Goal: Information Seeking & Learning: Learn about a topic

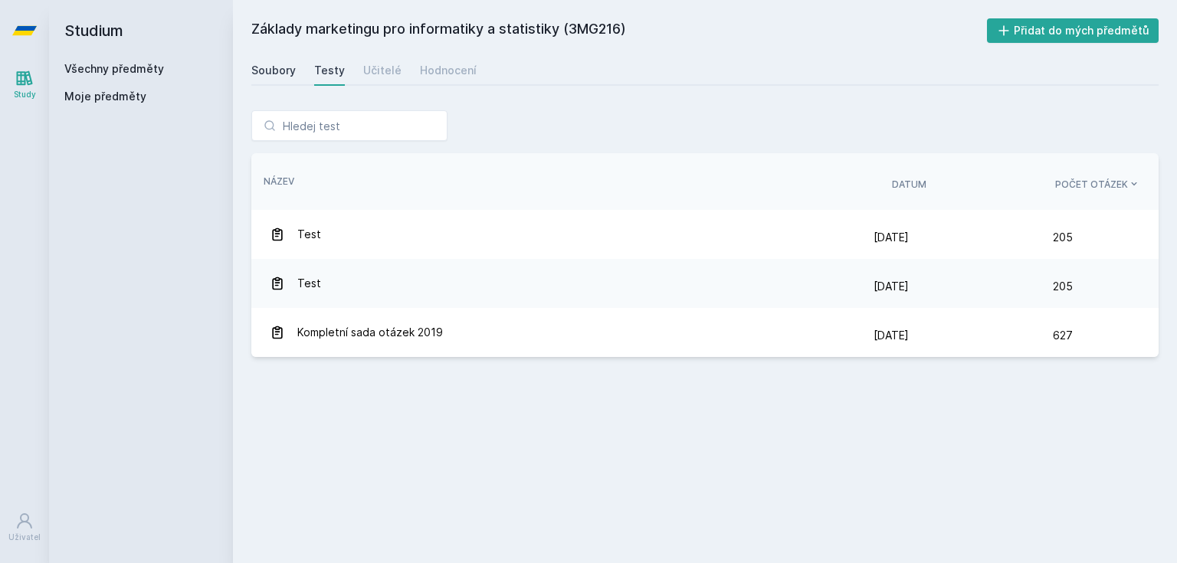
click at [279, 78] on link "Soubory" at bounding box center [273, 70] width 44 height 31
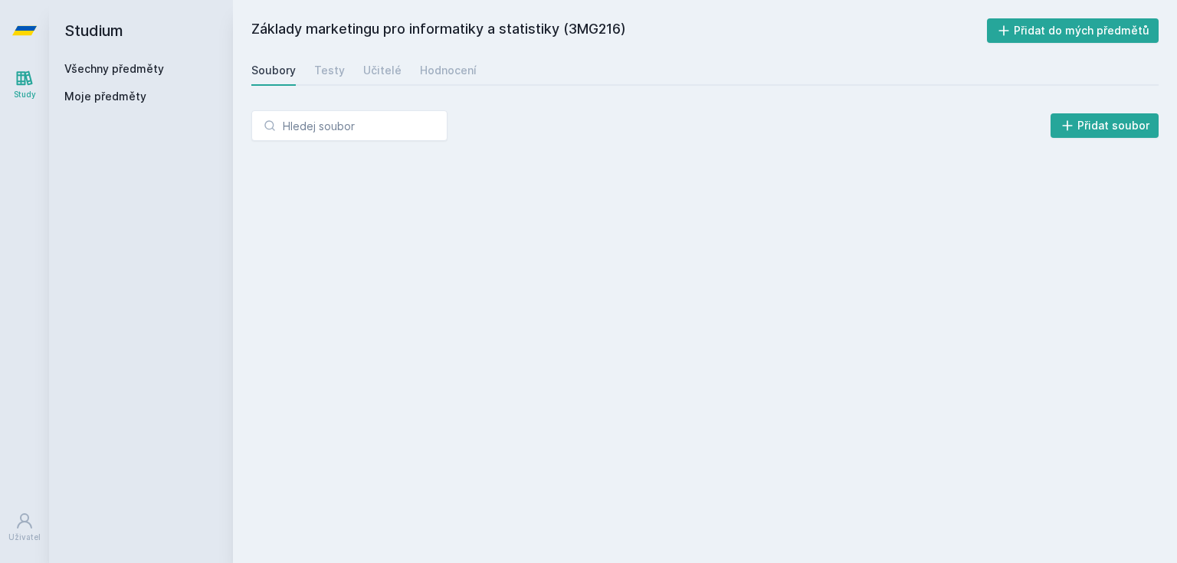
click at [85, 77] on div "Všechny předměty Moje předměty" at bounding box center [140, 85] width 153 height 49
click at [84, 66] on link "Všechny předměty" at bounding box center [114, 68] width 100 height 13
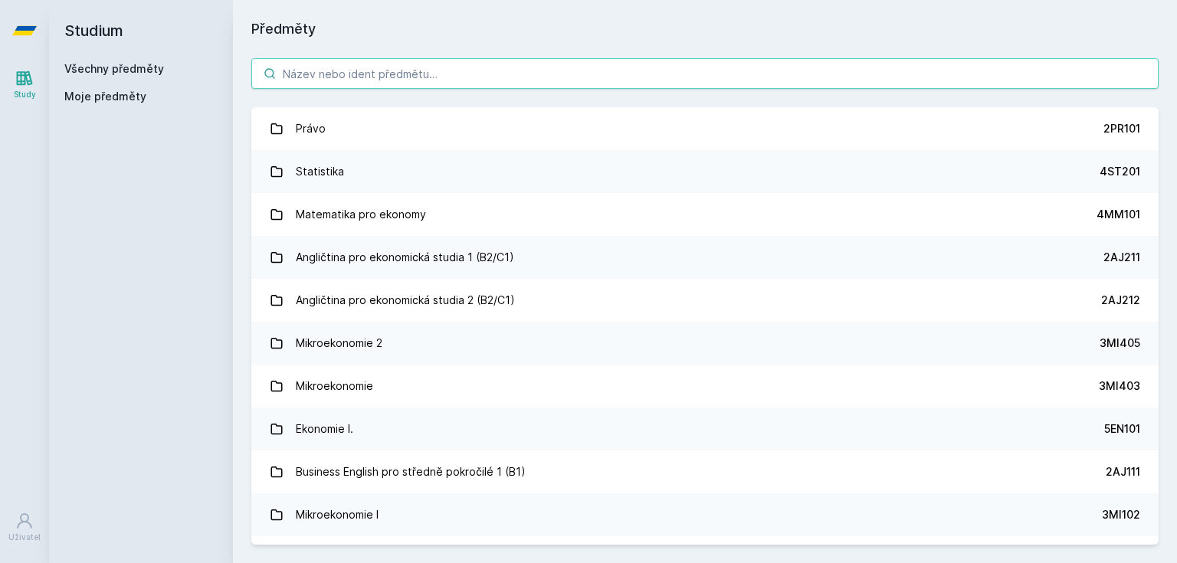
click at [325, 74] on input "search" at bounding box center [704, 73] width 907 height 31
paste input "4SA330"
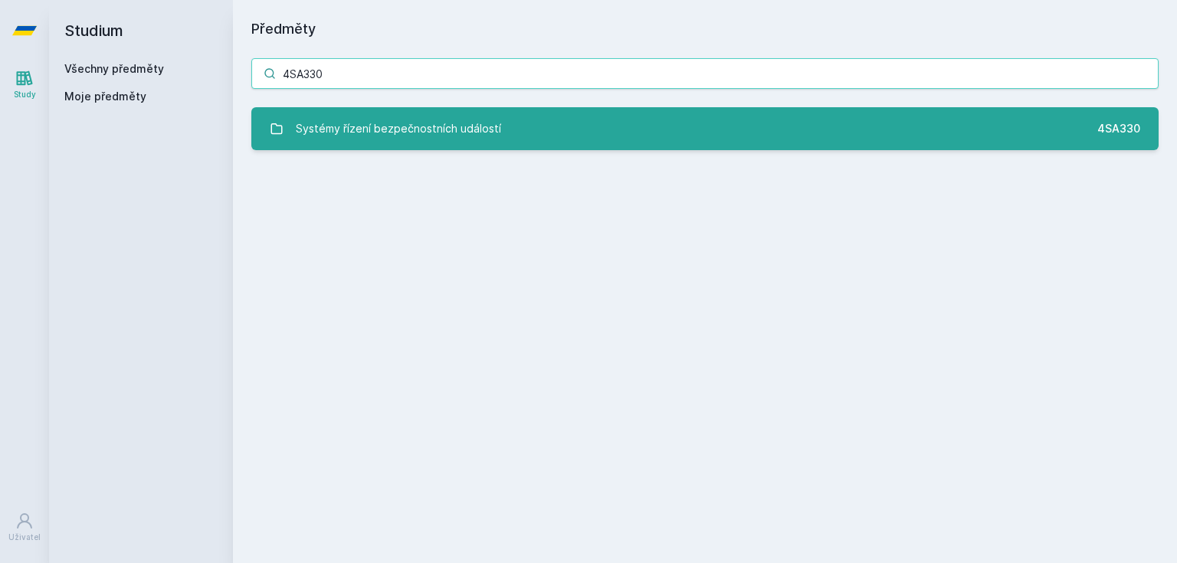
type input "4SA330"
click at [338, 117] on div "Systémy řízení bezpečnostních událostí" at bounding box center [398, 128] width 205 height 31
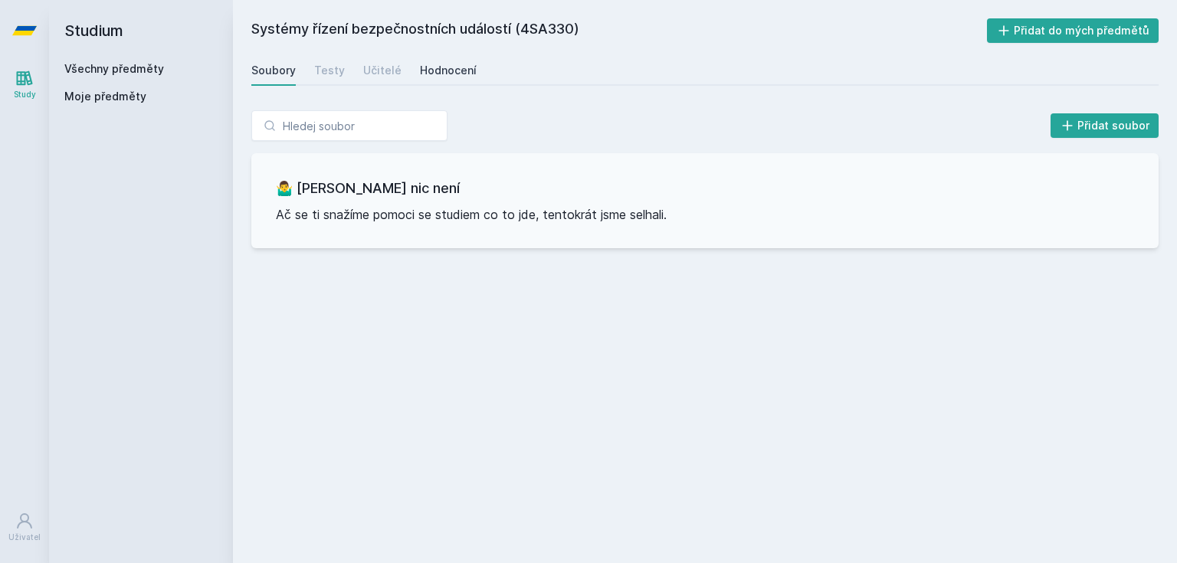
click at [420, 68] on div "Hodnocení" at bounding box center [448, 70] width 57 height 15
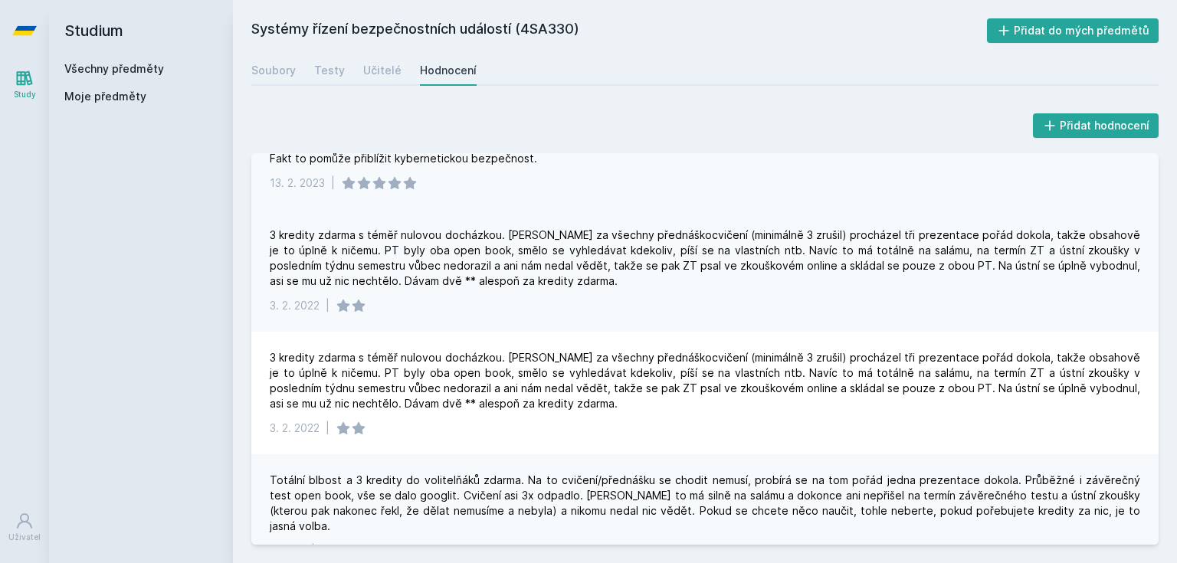
scroll to position [343, 0]
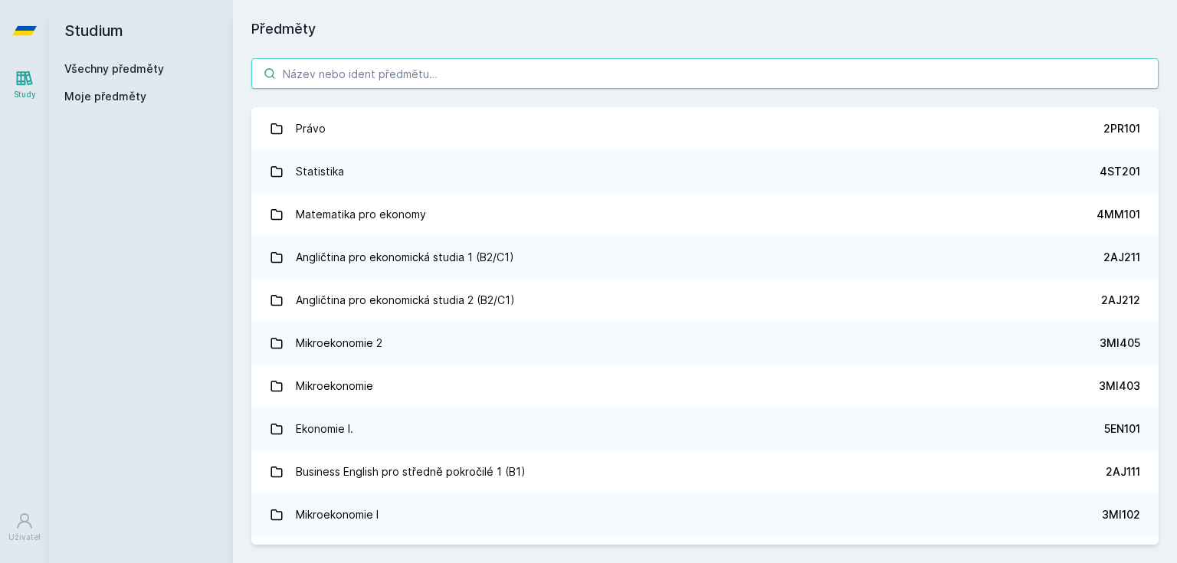
click at [323, 84] on input "search" at bounding box center [704, 73] width 907 height 31
paste input "4SA220"
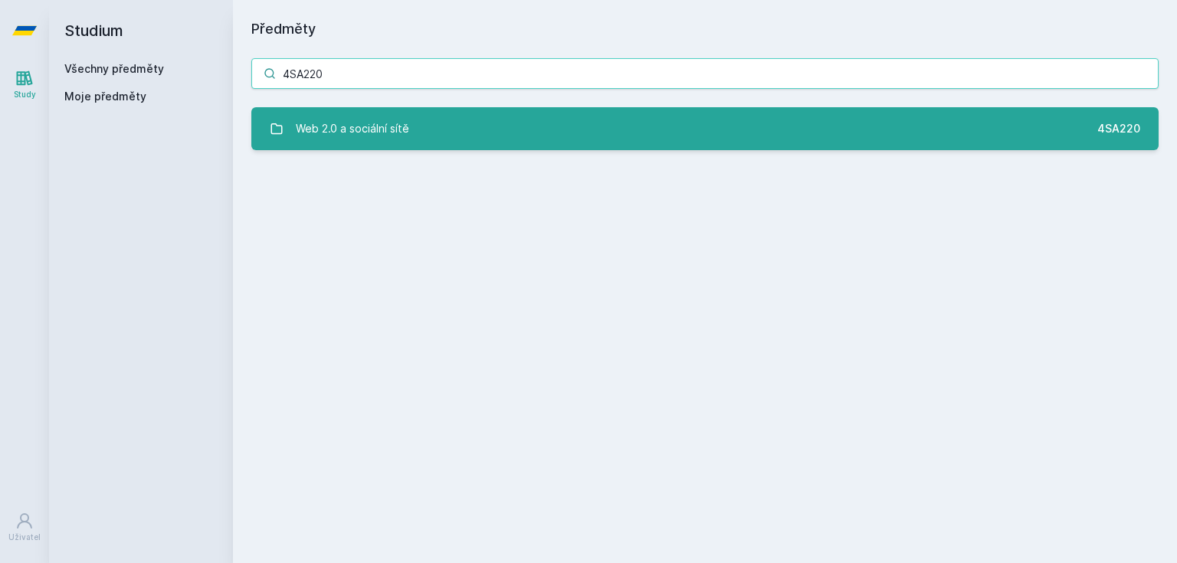
type input "4SA220"
click at [354, 123] on div "Web 2.0 a sociální sítě" at bounding box center [352, 128] width 113 height 31
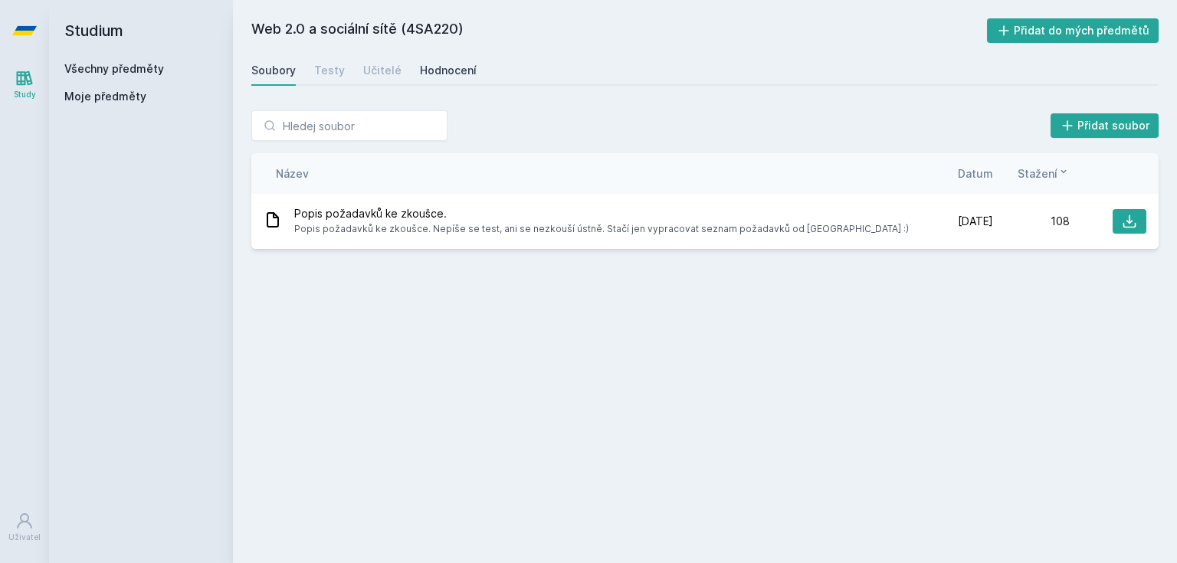
click at [457, 74] on div "Hodnocení" at bounding box center [448, 70] width 57 height 15
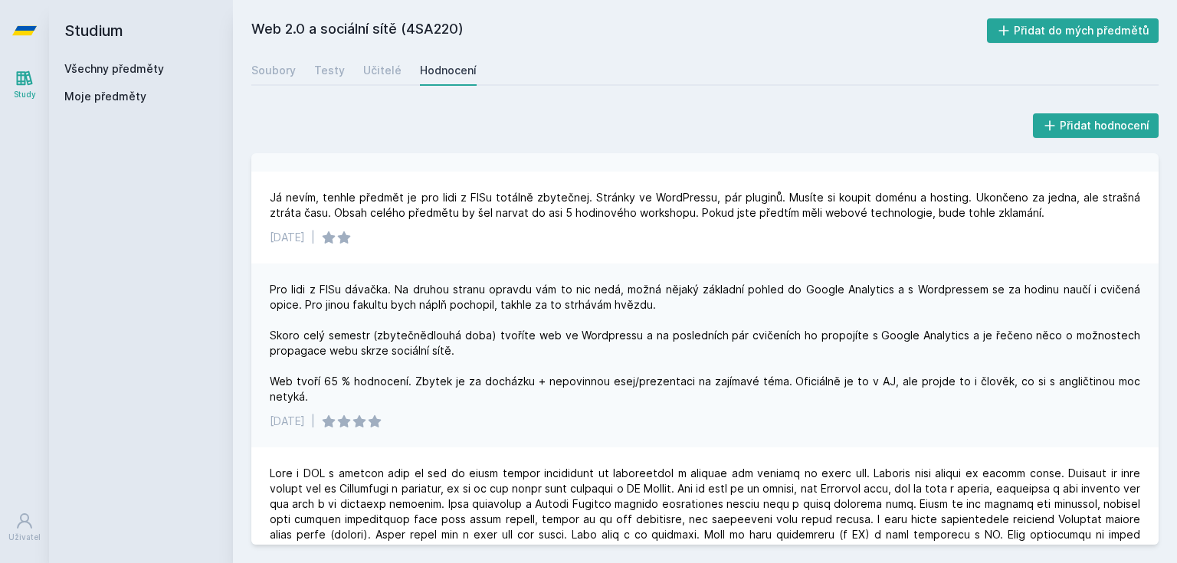
scroll to position [552, 0]
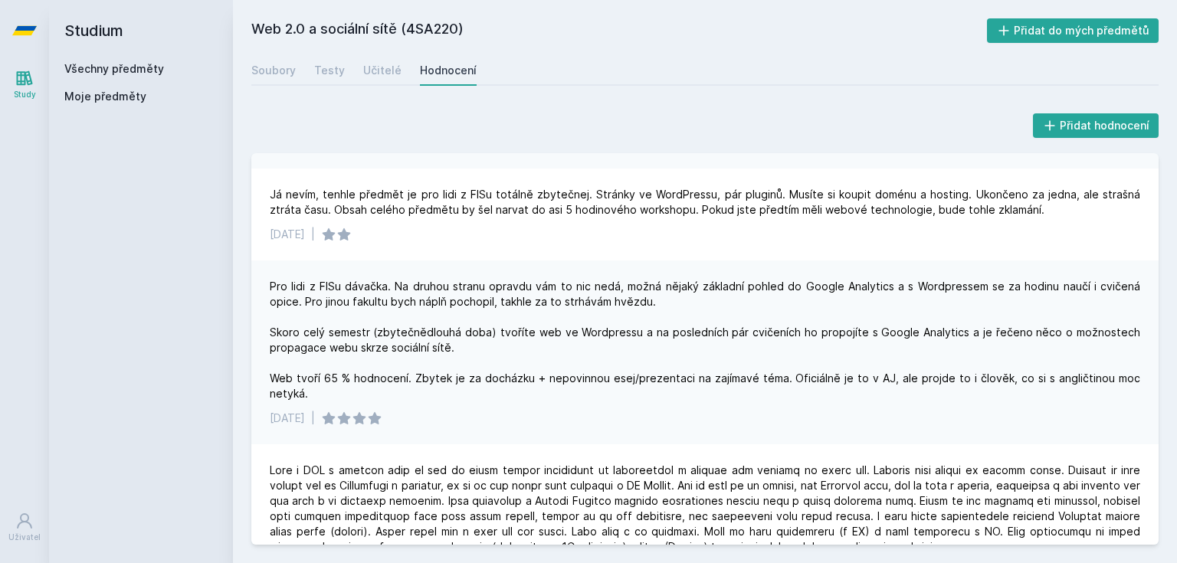
click at [136, 80] on div "Všechny předměty Moje předměty" at bounding box center [140, 85] width 153 height 49
click at [131, 73] on link "Všechny předměty" at bounding box center [114, 68] width 100 height 13
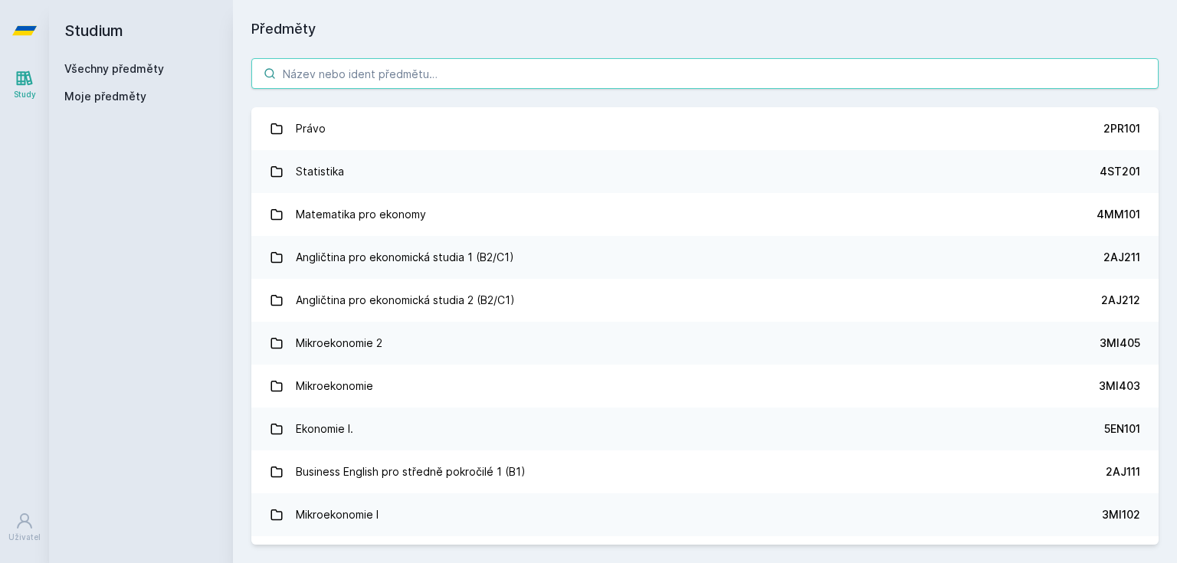
click at [300, 77] on input "search" at bounding box center [704, 73] width 907 height 31
paste input "4SA321"
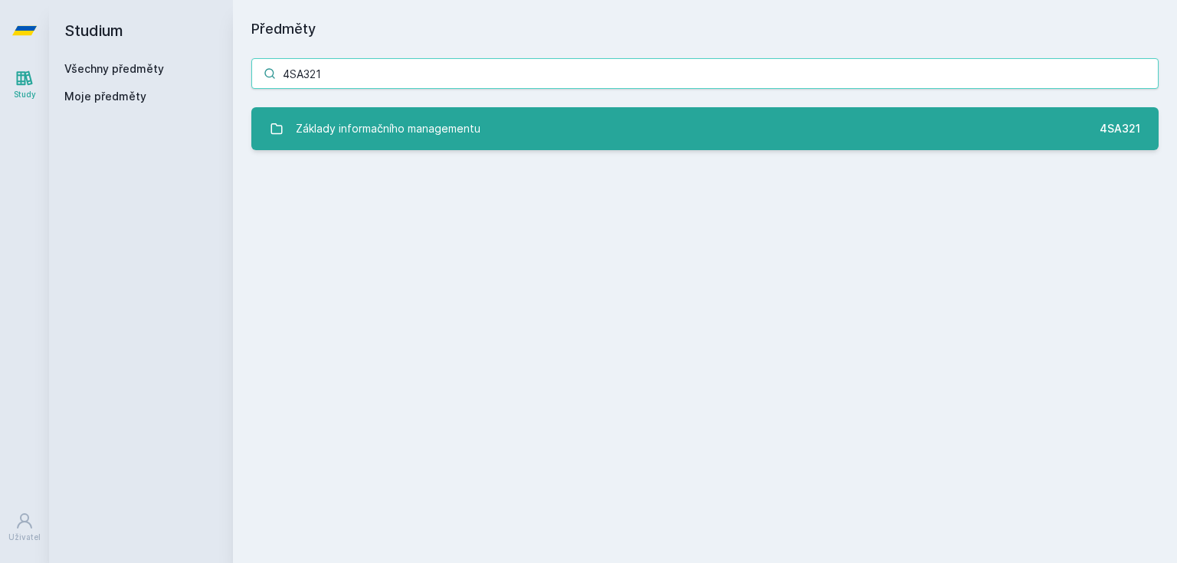
type input "4SA321"
click at [333, 107] on link "Základy informačního managementu 4SA321" at bounding box center [704, 128] width 907 height 43
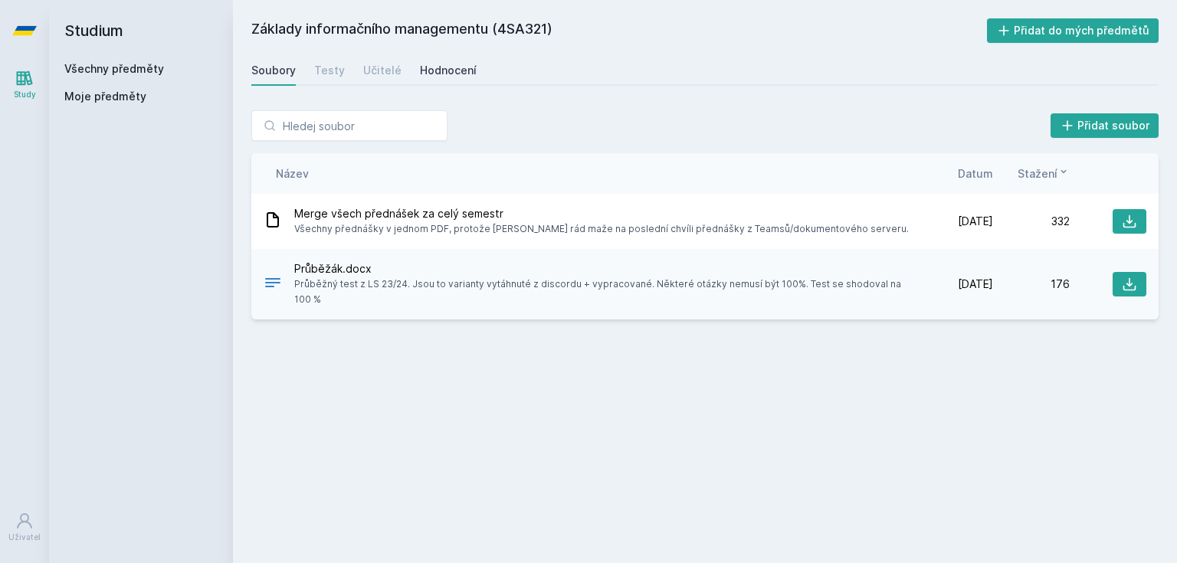
click at [423, 74] on div "Hodnocení" at bounding box center [448, 70] width 57 height 15
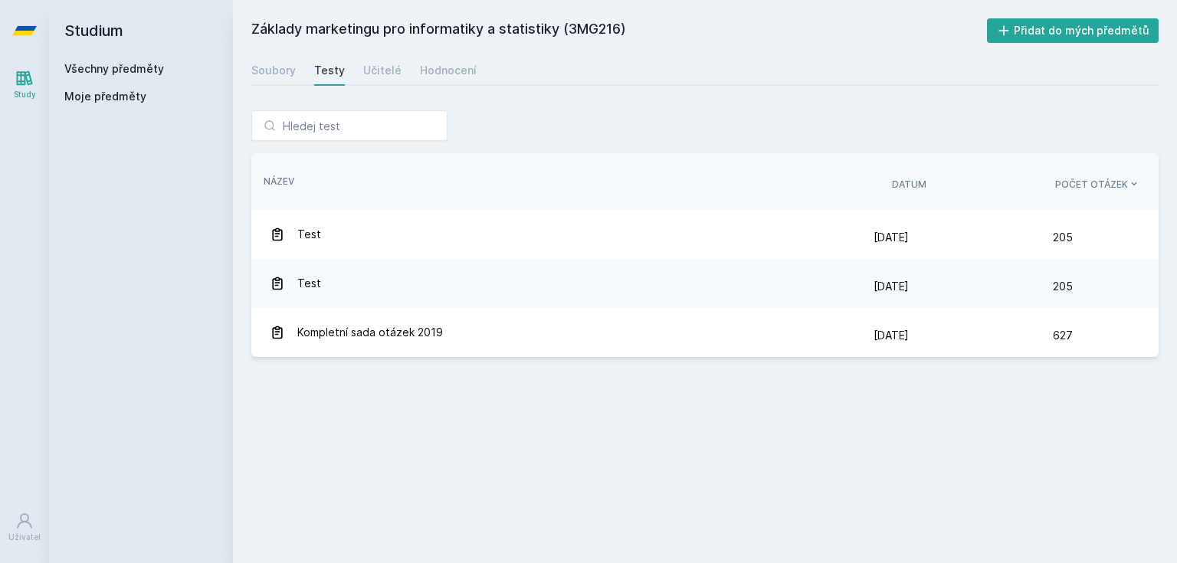
click at [131, 76] on div "Všechny předměty" at bounding box center [140, 68] width 153 height 15
click at [150, 67] on link "Všechny předměty" at bounding box center [114, 68] width 100 height 13
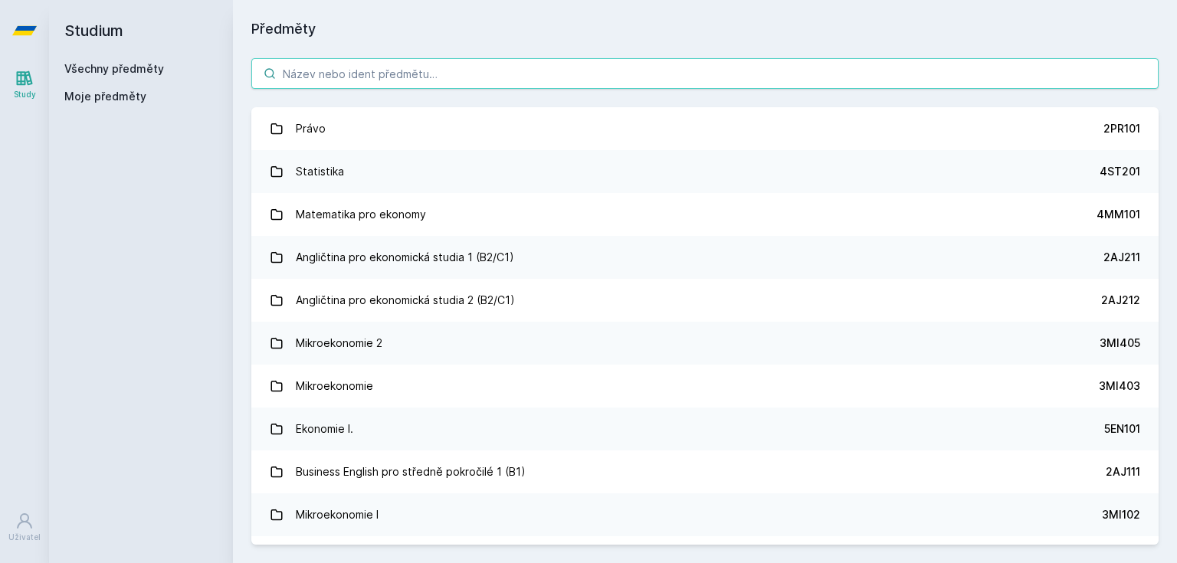
click at [369, 86] on input "search" at bounding box center [704, 73] width 907 height 31
paste input "4IZ268"
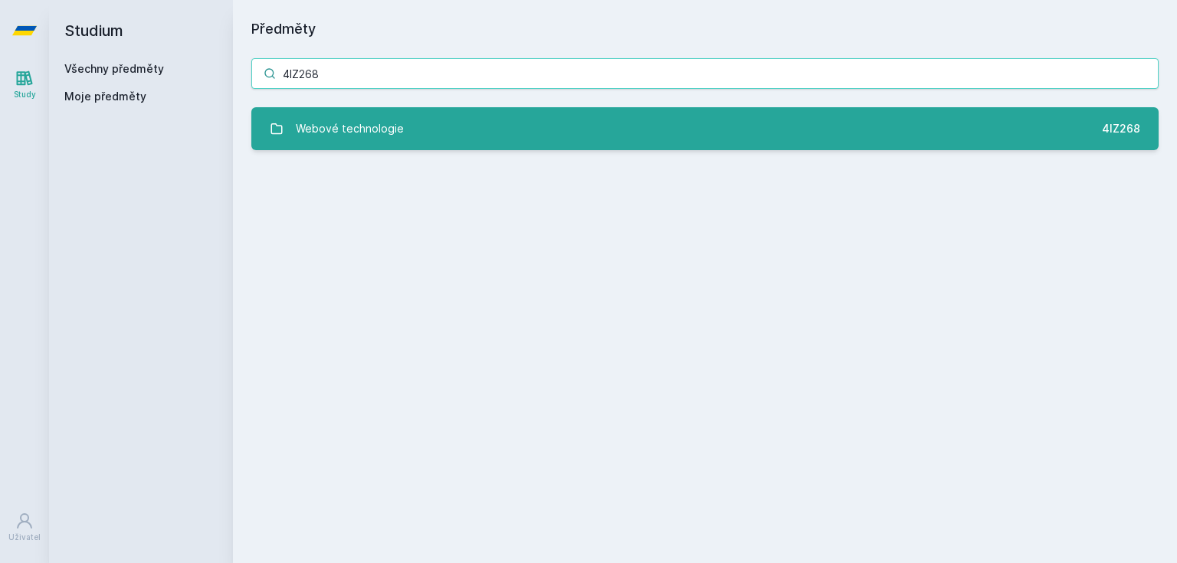
type input "4IZ268"
click at [353, 118] on div "Webové technologie" at bounding box center [350, 128] width 108 height 31
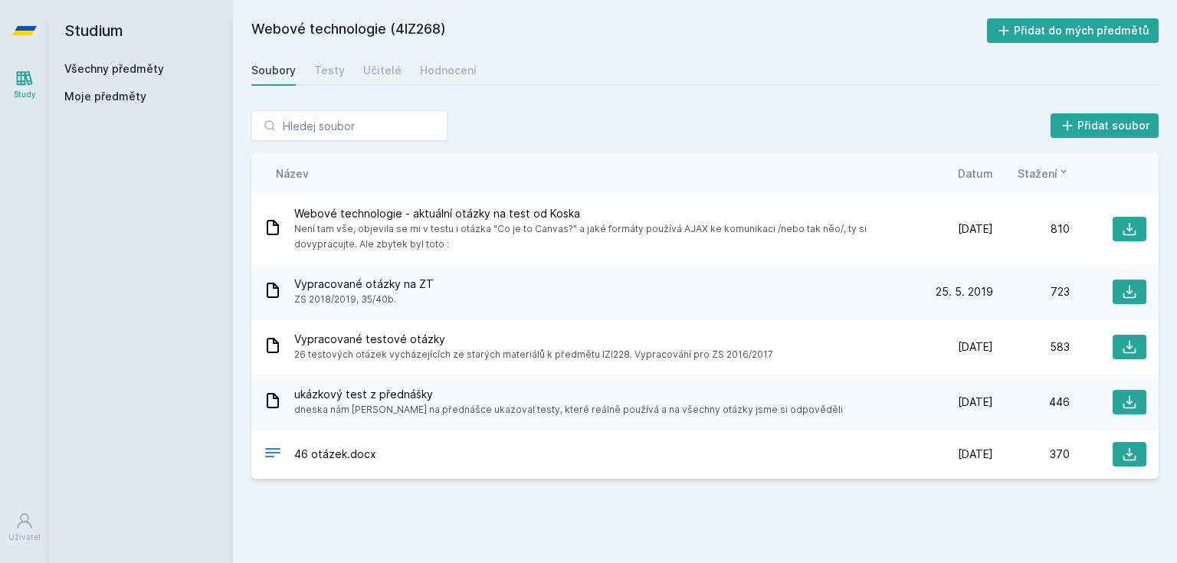
click at [380, 84] on div "Soubory Testy Učitelé Hodnocení" at bounding box center [704, 70] width 907 height 31
click at [386, 74] on div "Učitelé" at bounding box center [382, 70] width 38 height 15
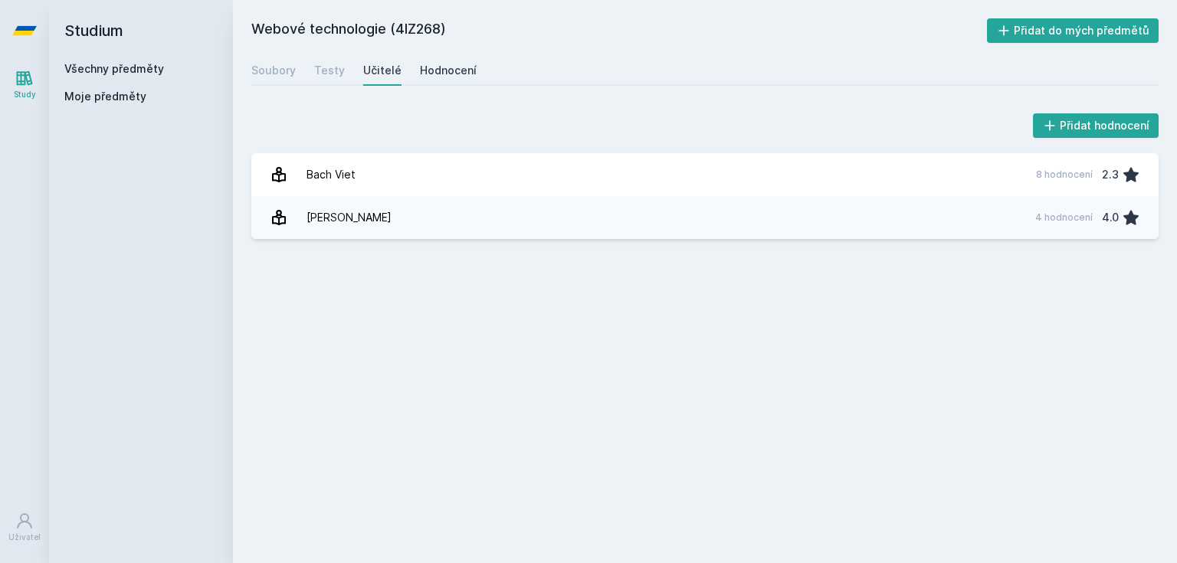
click at [441, 71] on div "Hodnocení" at bounding box center [448, 70] width 57 height 15
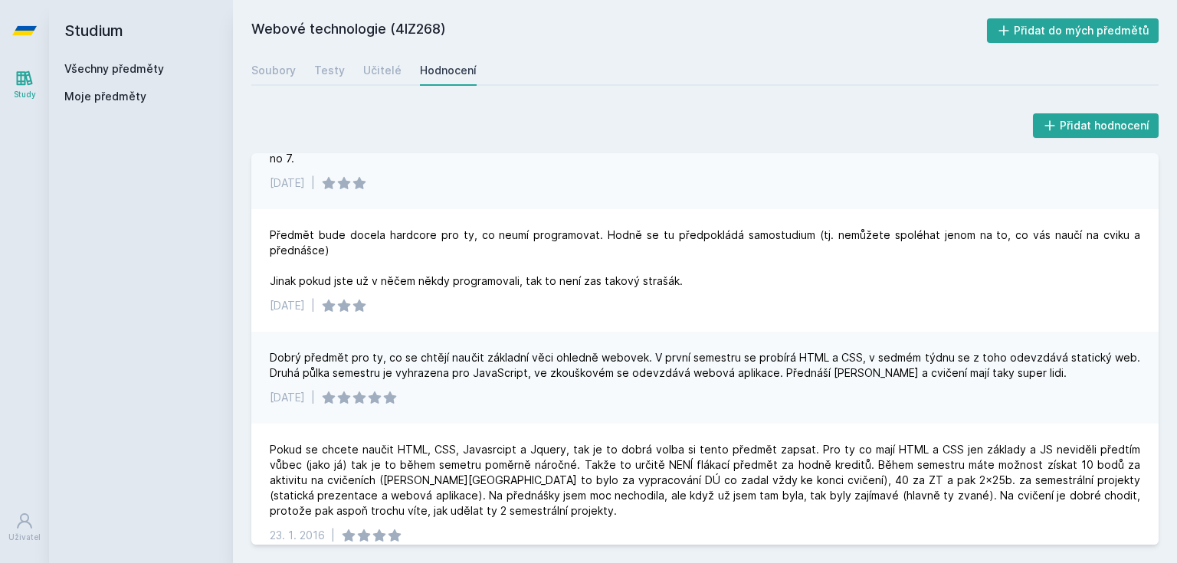
scroll to position [956, 0]
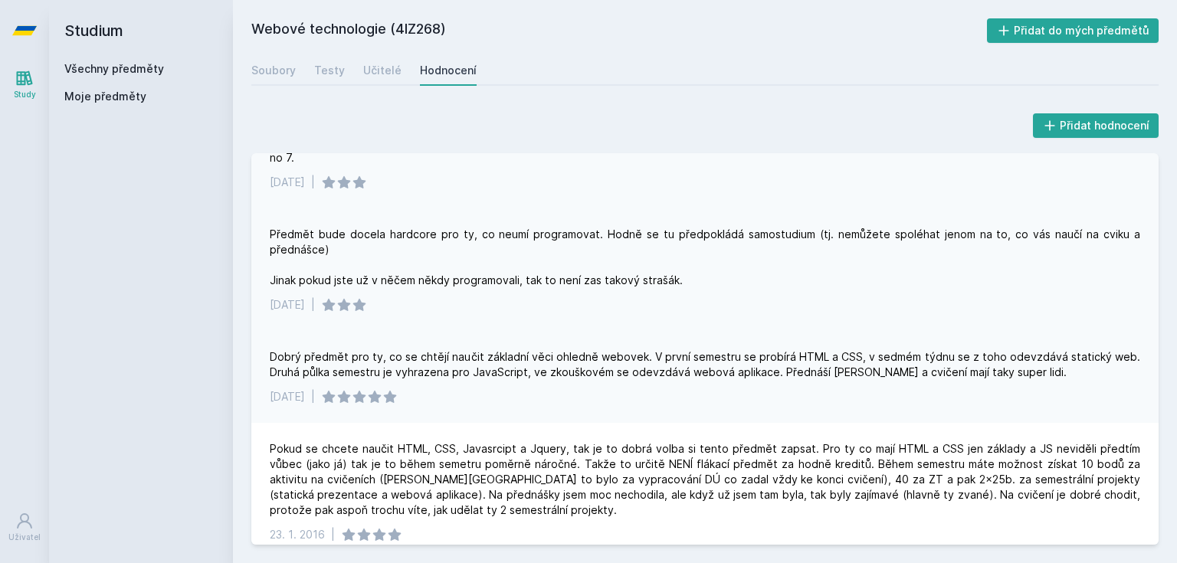
click at [1039, 300] on div "Předmět bude docela hardcore pro ty, co neumí programovat. Hodně se tu předpokl…" at bounding box center [704, 269] width 907 height 123
drag, startPoint x: 416, startPoint y: 84, endPoint x: 403, endPoint y: 83, distance: 13.1
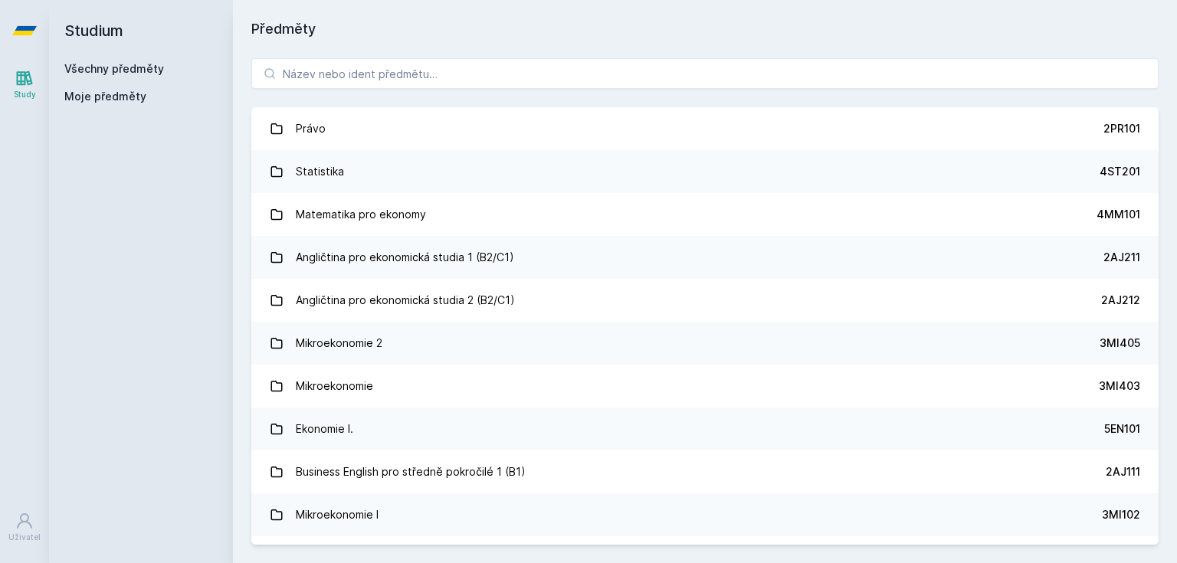
click at [135, 75] on div "Všechny předměty" at bounding box center [140, 68] width 153 height 15
click at [138, 69] on link "Všechny předměty" at bounding box center [114, 68] width 100 height 13
click at [395, 77] on input "search" at bounding box center [704, 73] width 907 height 31
paste input "4IZ268"
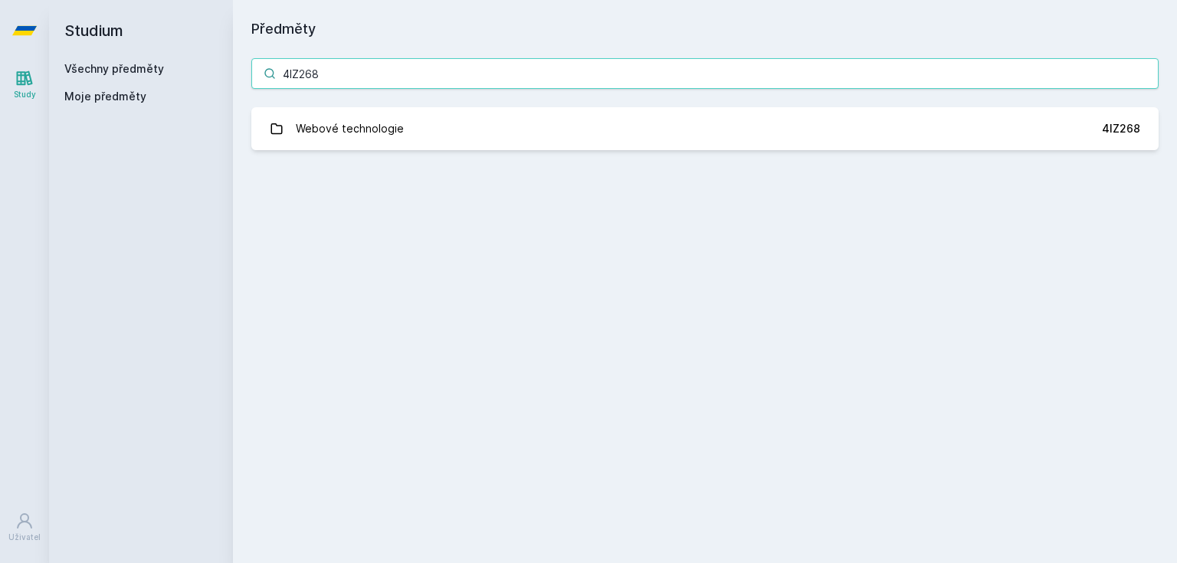
click at [311, 74] on input "4IZ268" at bounding box center [704, 73] width 907 height 31
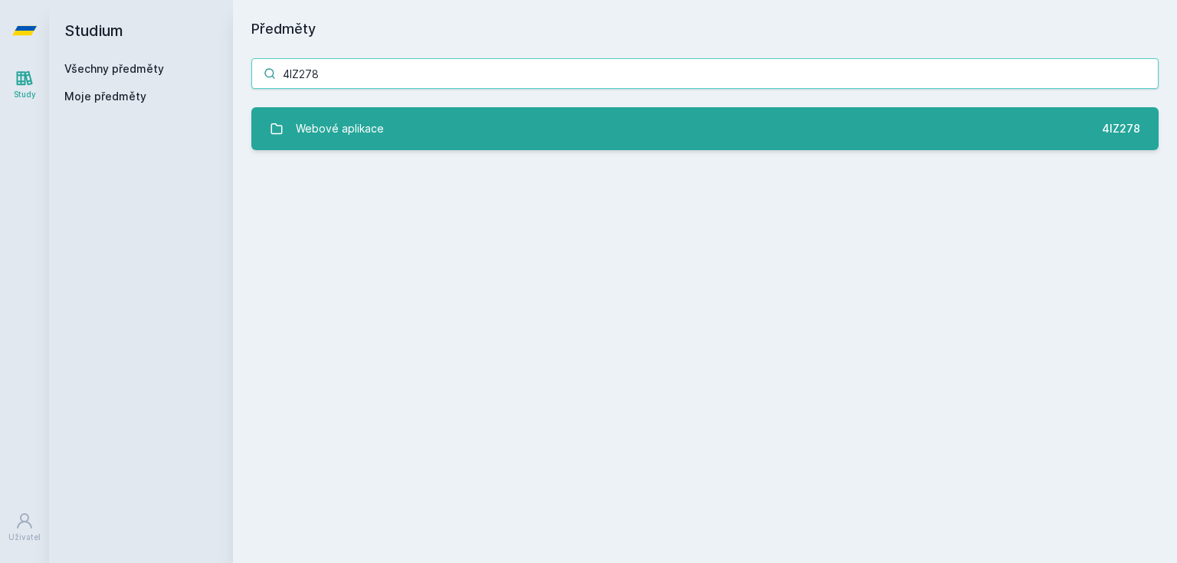
type input "4IZ278"
click at [363, 120] on div "Webové aplikace" at bounding box center [340, 128] width 88 height 31
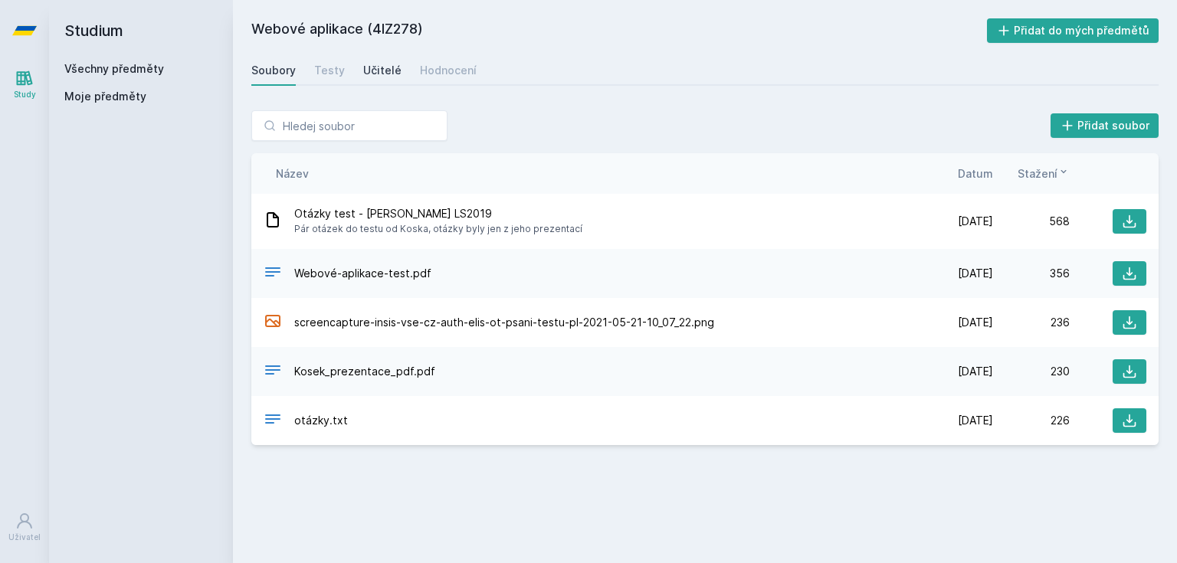
click at [386, 60] on link "Učitelé" at bounding box center [382, 70] width 38 height 31
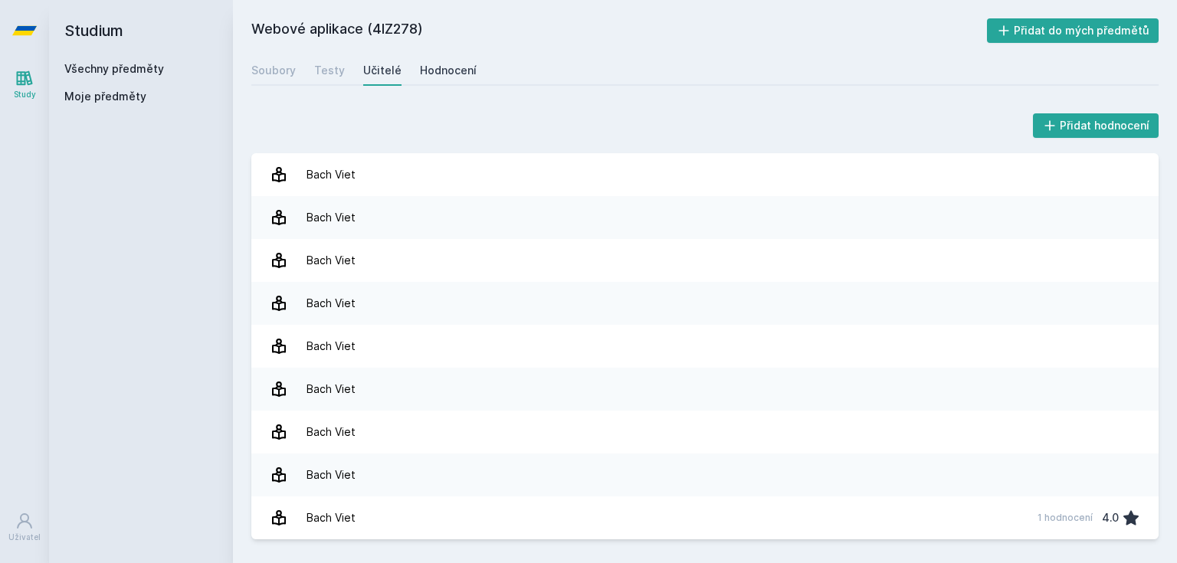
click at [451, 67] on div "Hodnocení" at bounding box center [448, 70] width 57 height 15
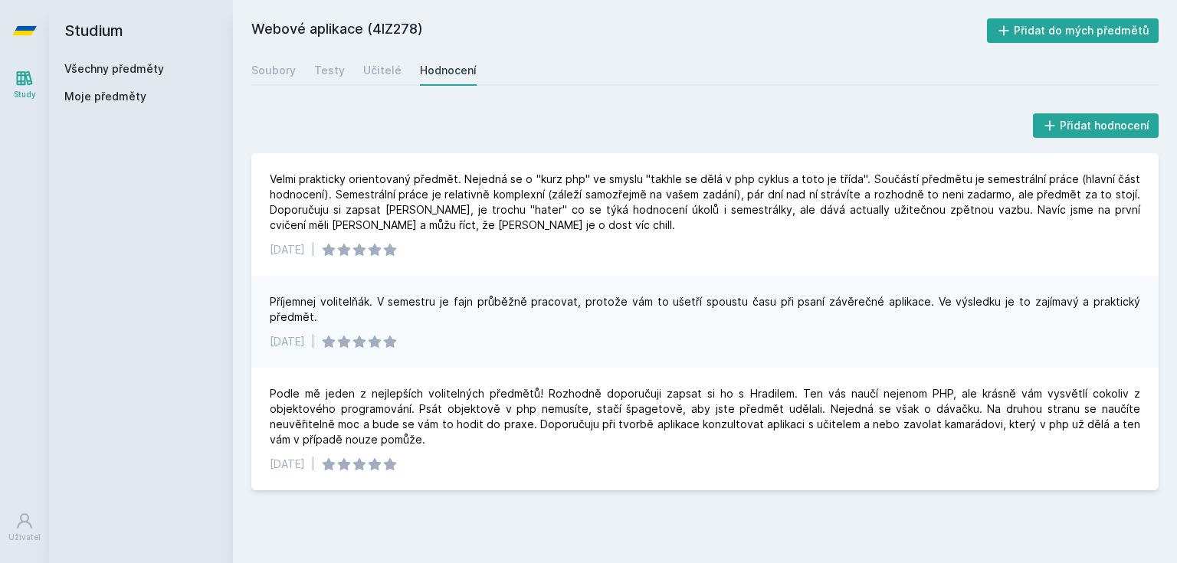
click at [90, 66] on link "Všechny předměty" at bounding box center [114, 68] width 100 height 13
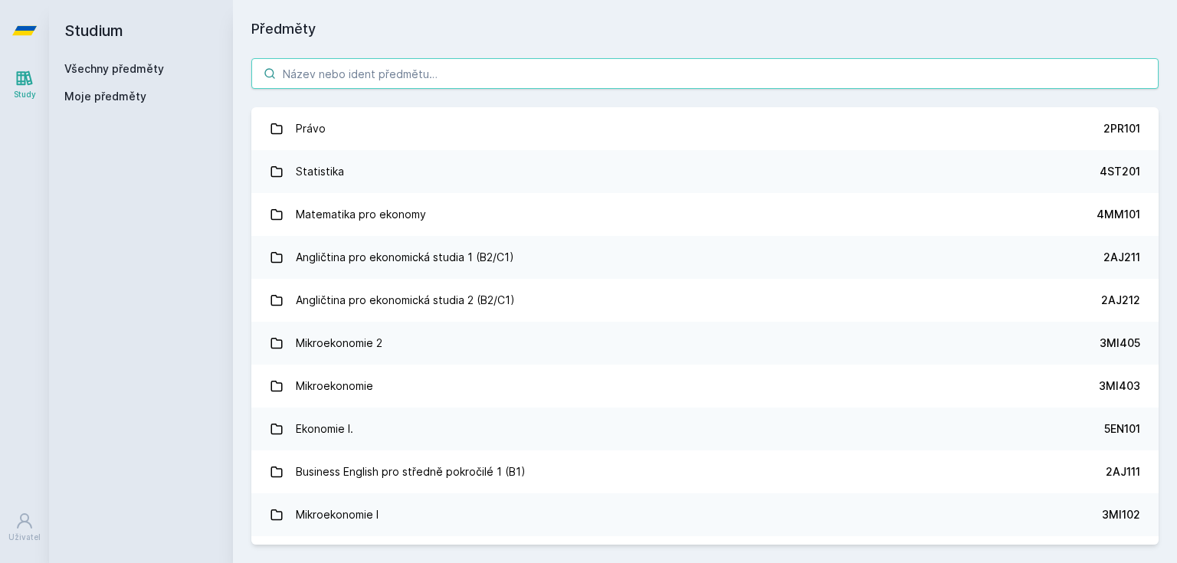
click at [354, 77] on input "search" at bounding box center [704, 73] width 907 height 31
paste input "4IZ210"
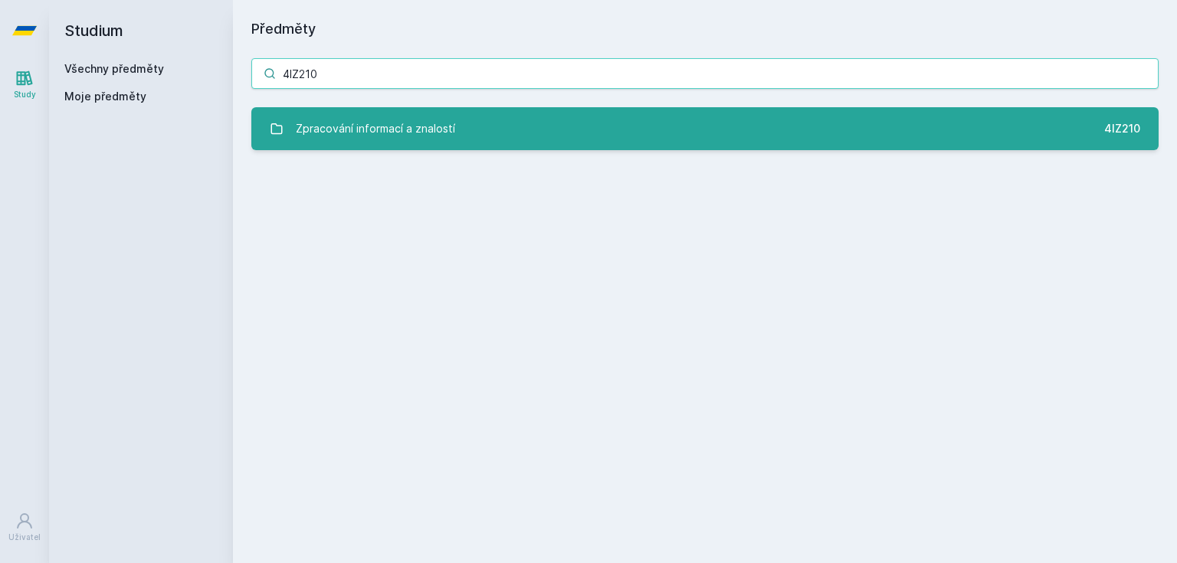
type input "4IZ210"
click at [376, 135] on div "Zpracování informací a znalostí" at bounding box center [375, 128] width 159 height 31
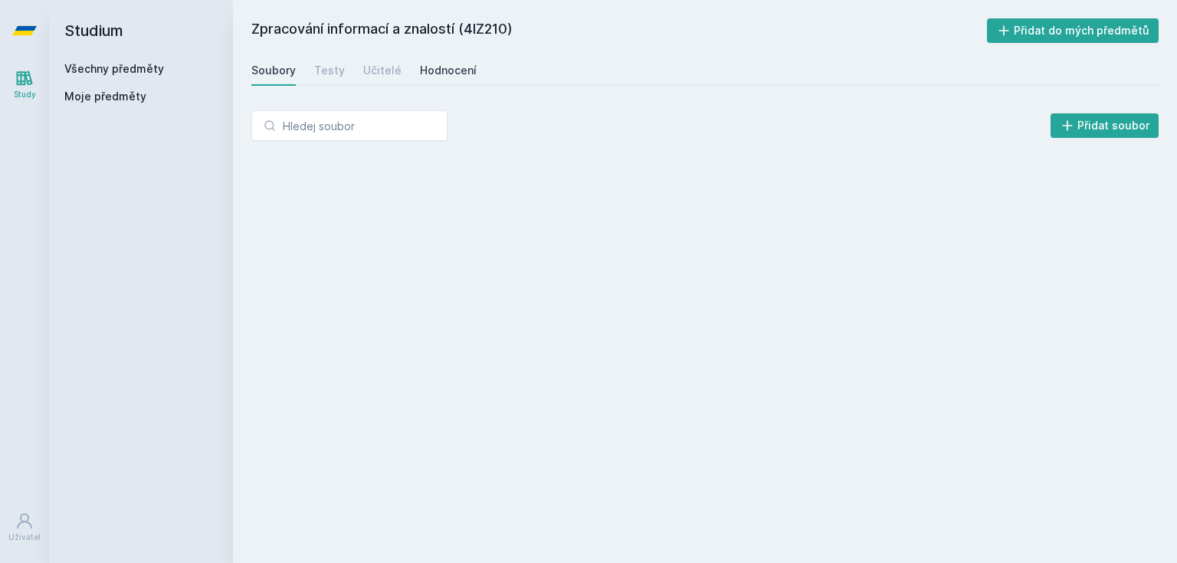
click at [425, 56] on link "Hodnocení" at bounding box center [448, 70] width 57 height 31
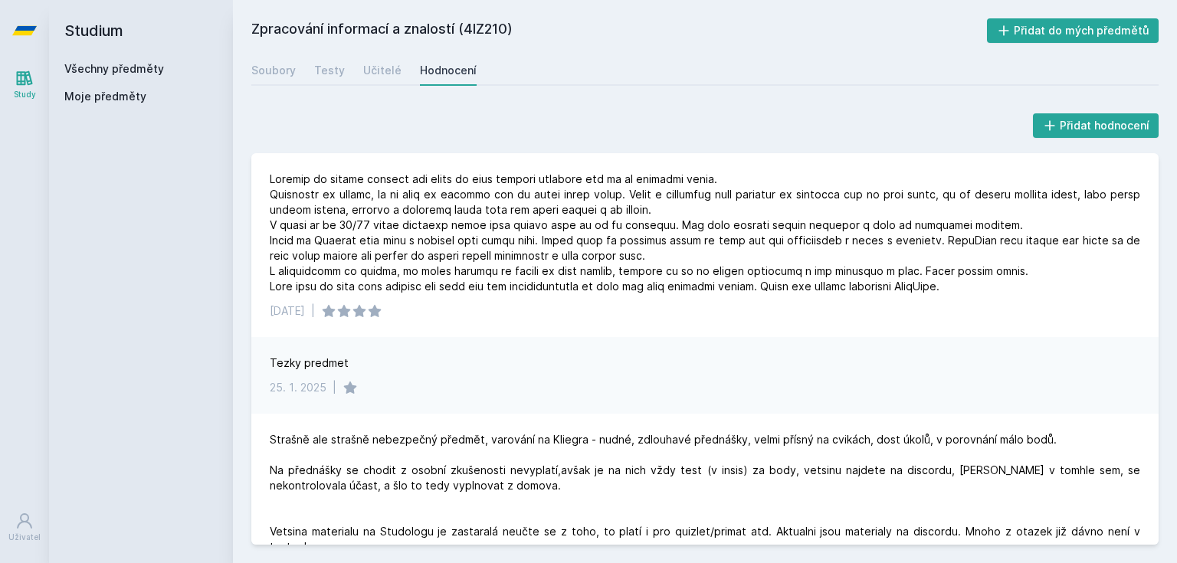
click at [1019, 359] on div "Tezky predmet" at bounding box center [705, 363] width 871 height 15
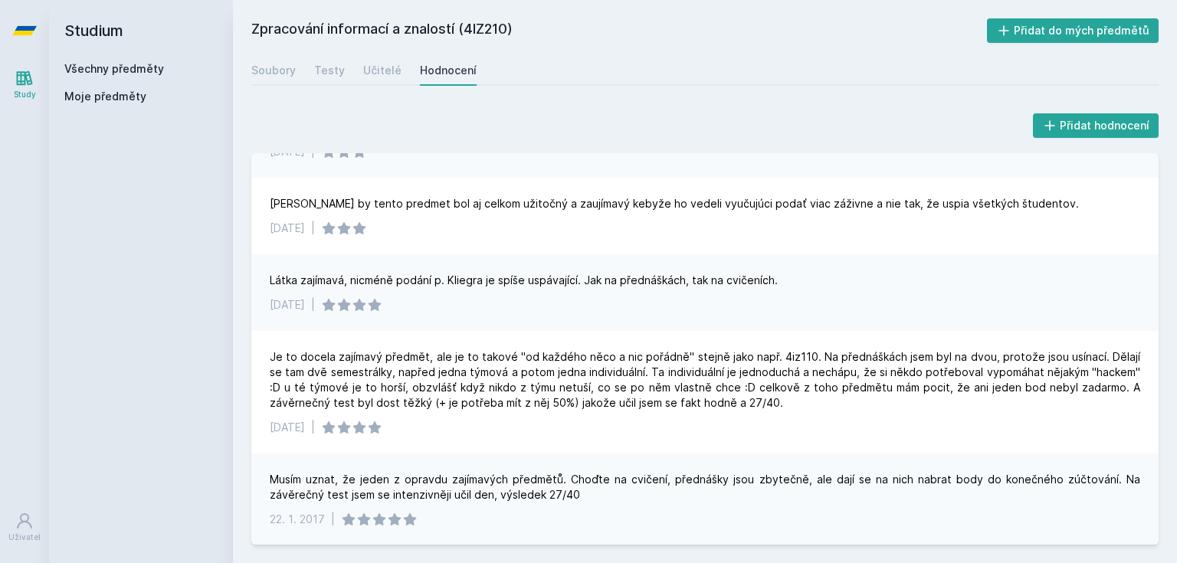
scroll to position [1226, 0]
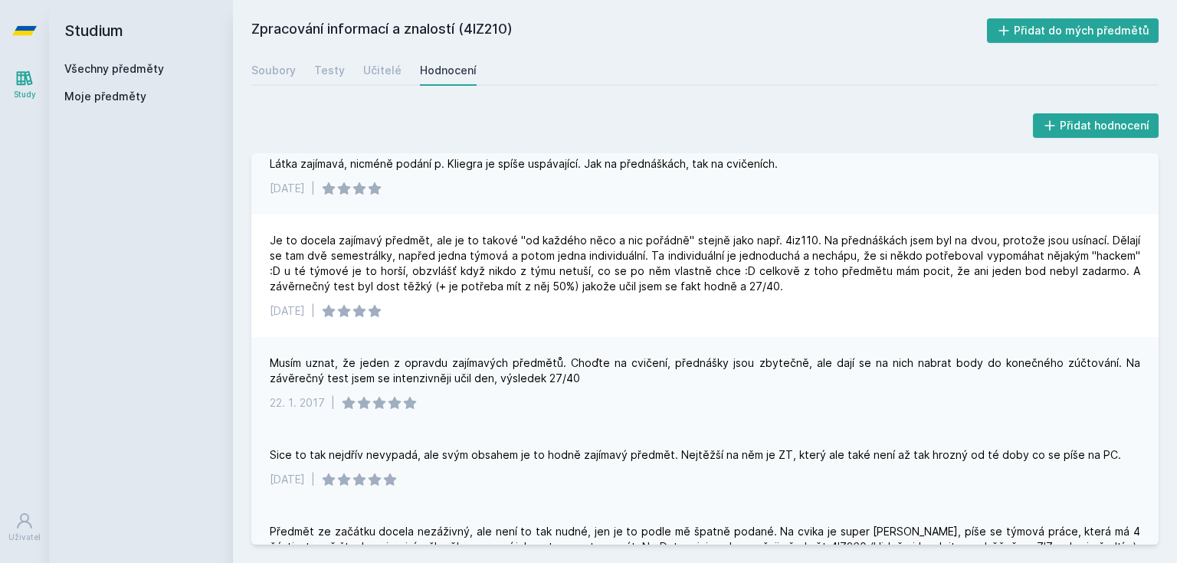
click at [711, 488] on div "Sice to tak nejdřív nevypadá, ale svým obsahem je to hodně zajímavý předmět. Ne…" at bounding box center [704, 467] width 907 height 77
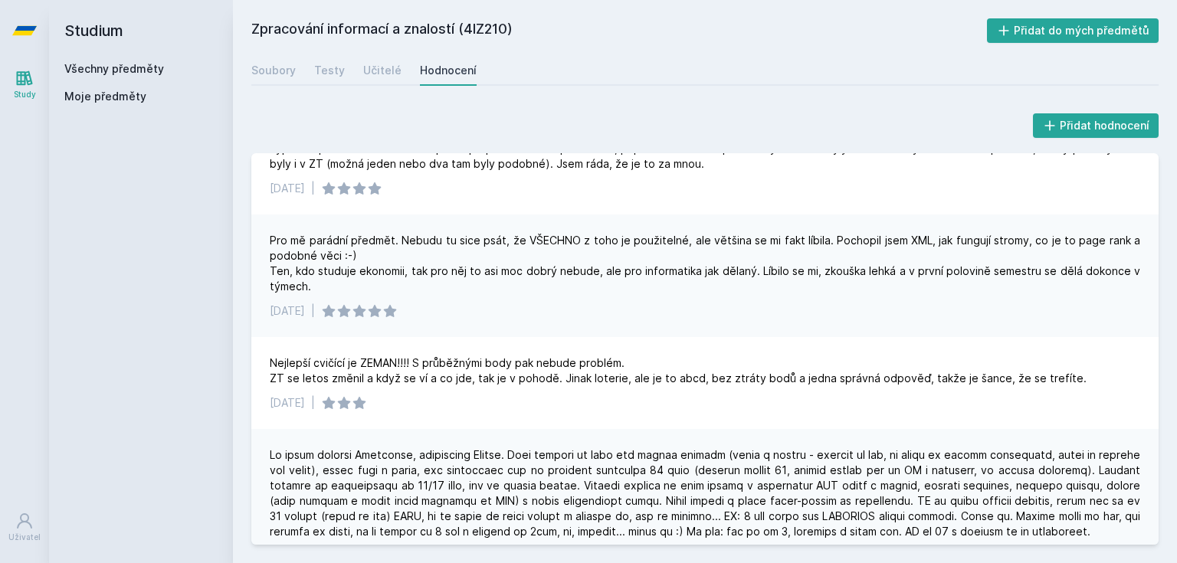
scroll to position [2453, 0]
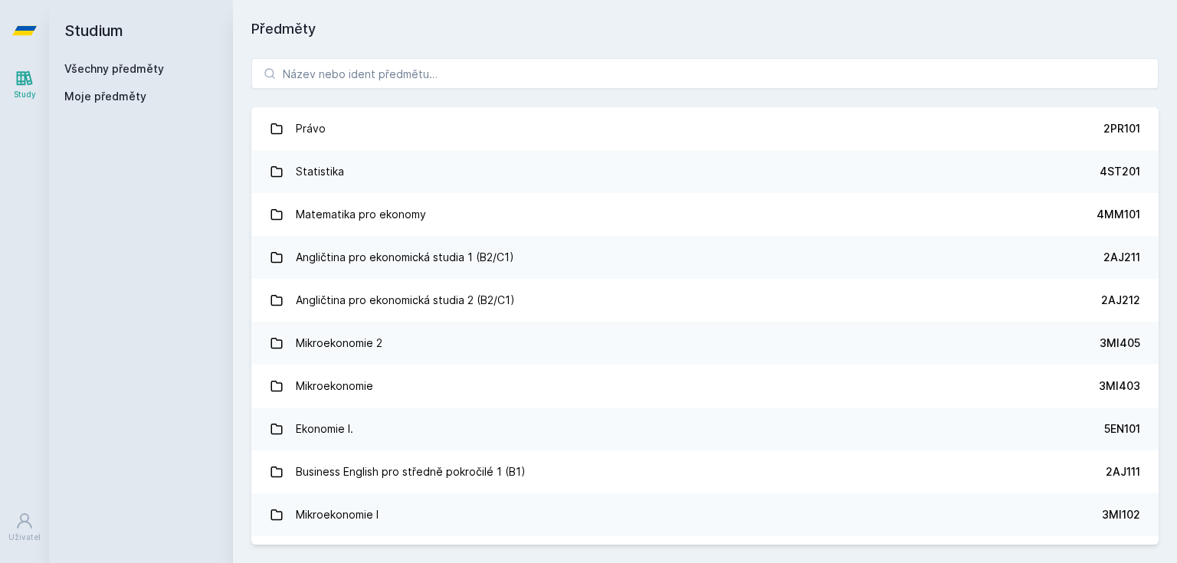
click at [82, 58] on h2 "Studium" at bounding box center [140, 30] width 153 height 61
click at [99, 68] on link "Všechny předměty" at bounding box center [114, 68] width 100 height 13
click at [391, 77] on input "search" at bounding box center [704, 73] width 907 height 31
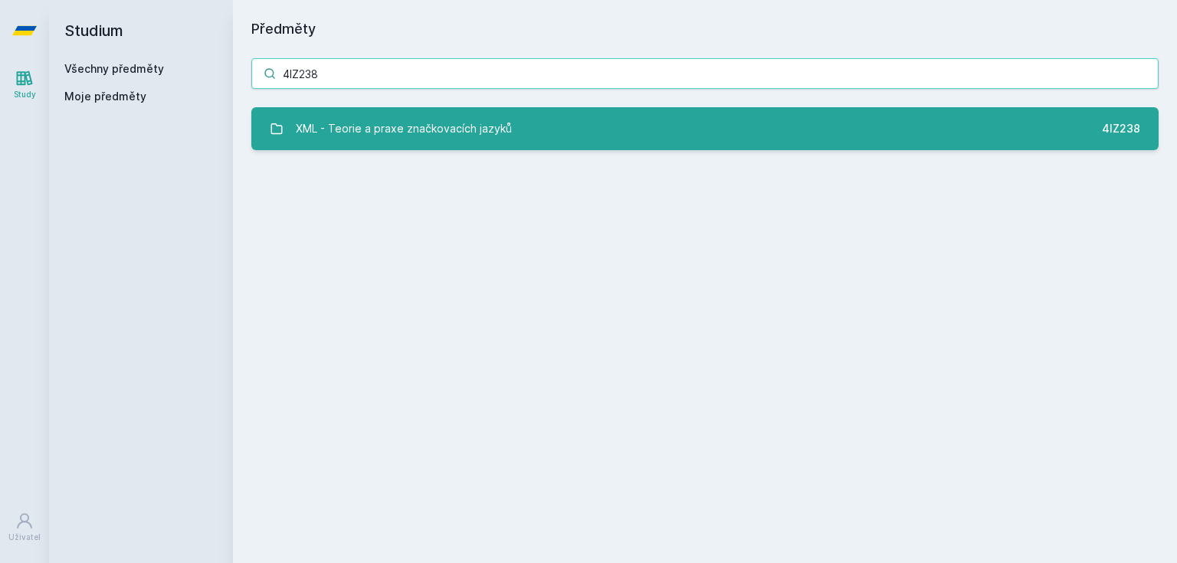
type input "4IZ238"
click at [413, 122] on div "XML - Teorie a praxe značkovacích jazyků" at bounding box center [404, 128] width 216 height 31
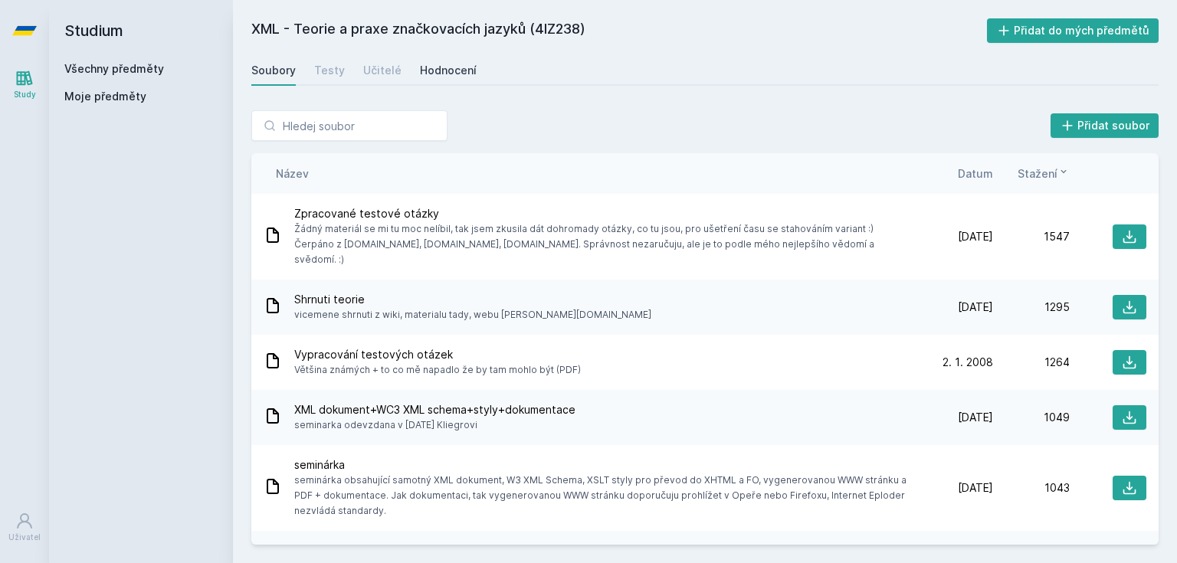
click at [463, 63] on div "Hodnocení" at bounding box center [448, 70] width 57 height 15
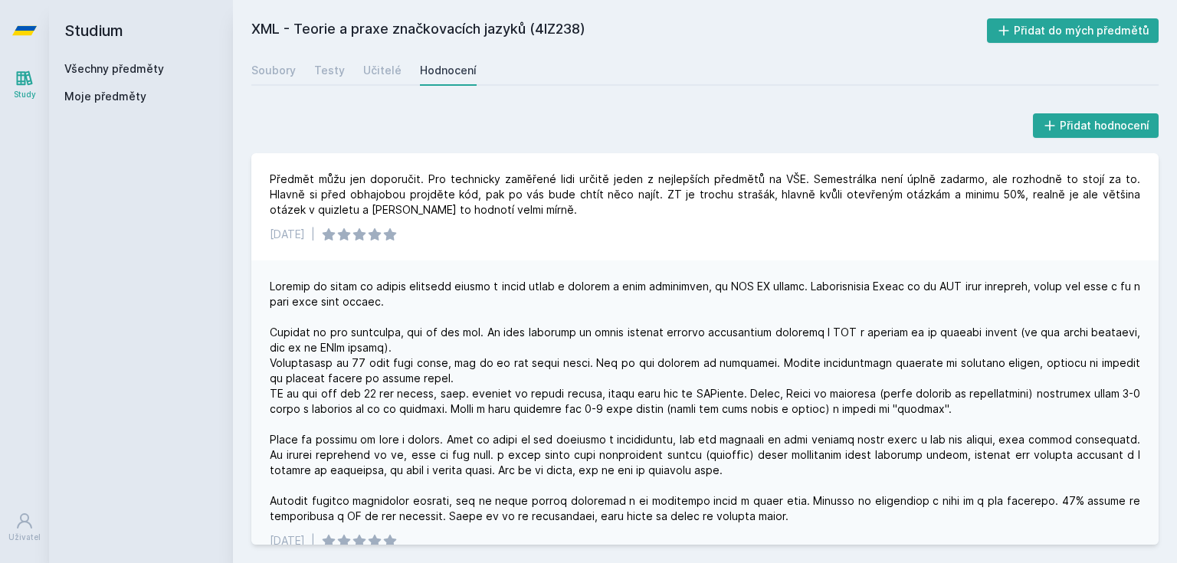
click at [978, 415] on div at bounding box center [705, 401] width 871 height 245
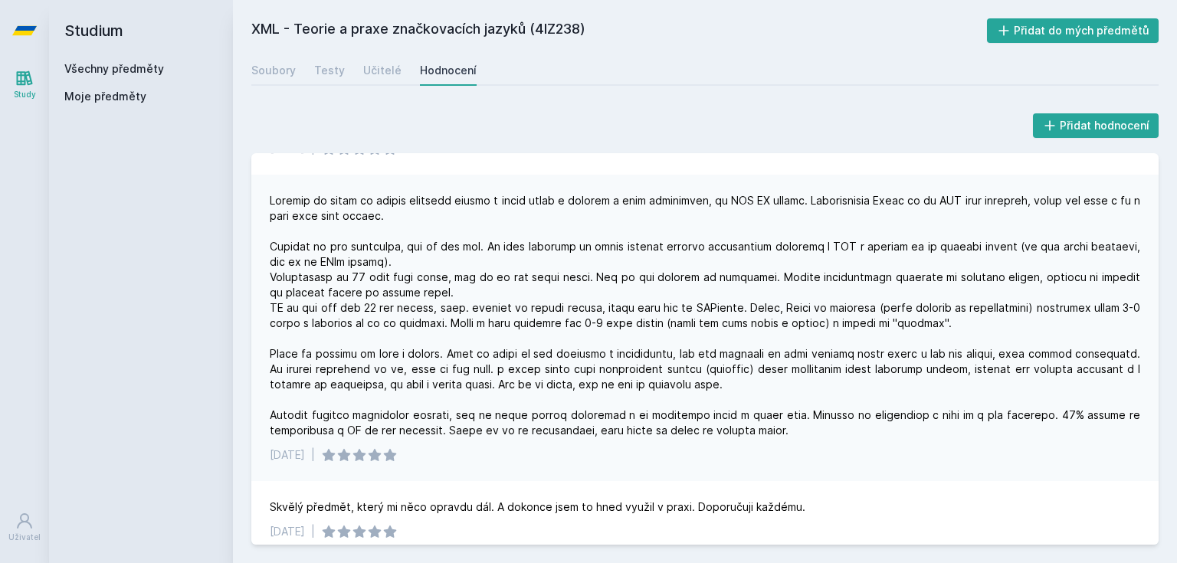
scroll to position [123, 0]
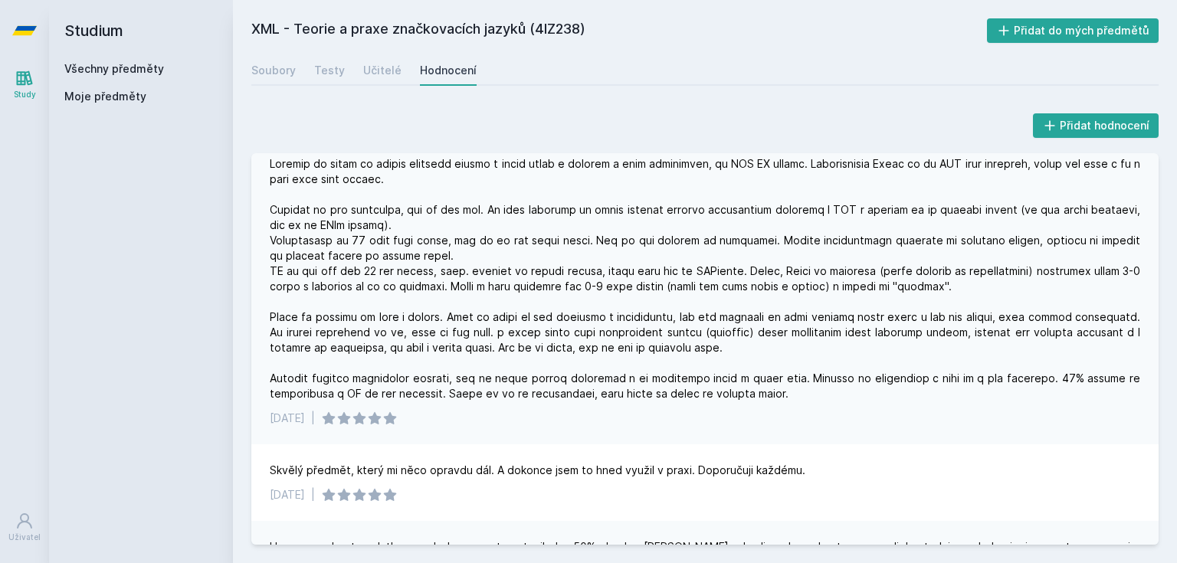
drag, startPoint x: 894, startPoint y: 429, endPoint x: 891, endPoint y: 402, distance: 27.7
click at [892, 412] on div "[DATE] |" at bounding box center [704, 291] width 907 height 307
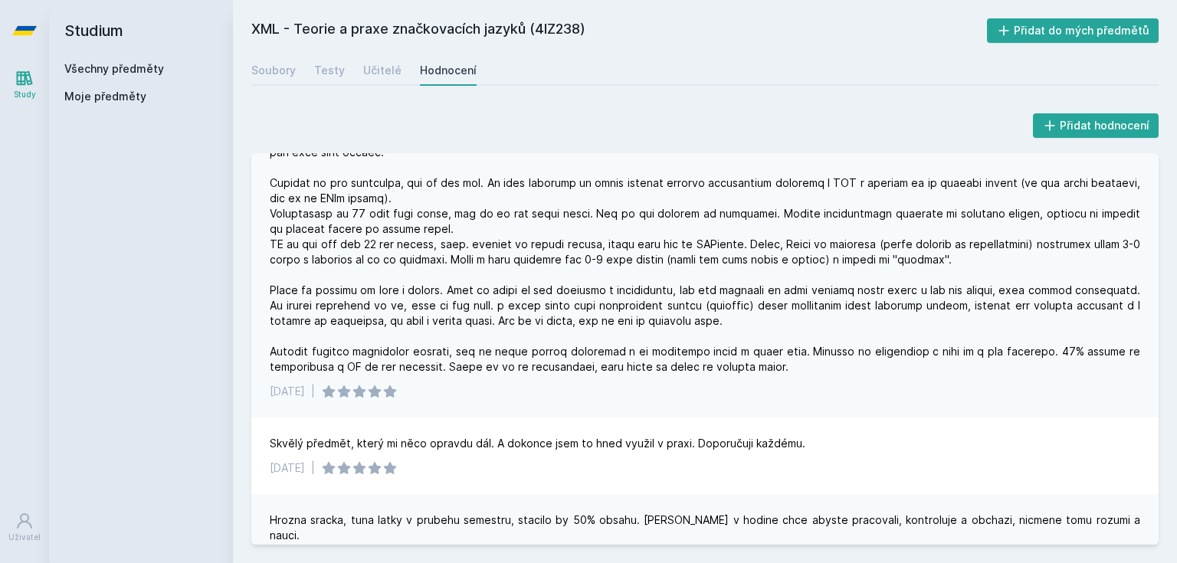
scroll to position [245, 0]
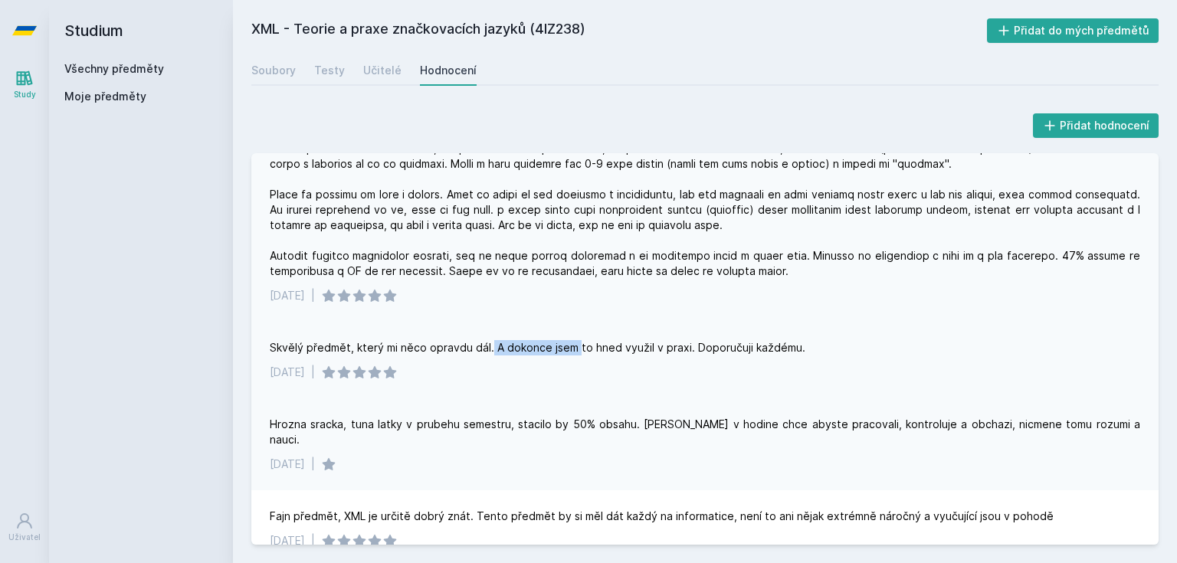
drag, startPoint x: 545, startPoint y: 347, endPoint x: 420, endPoint y: 353, distance: 125.0
click at [464, 356] on div "Skvělý předmět, který mi něco opravdu dál. A dokonce jsem to hned využil v prax…" at bounding box center [704, 360] width 907 height 77
click at [415, 352] on div "Skvělý předmět, který mi něco opravdu dál. A dokonce jsem to hned využil v prax…" at bounding box center [538, 347] width 536 height 15
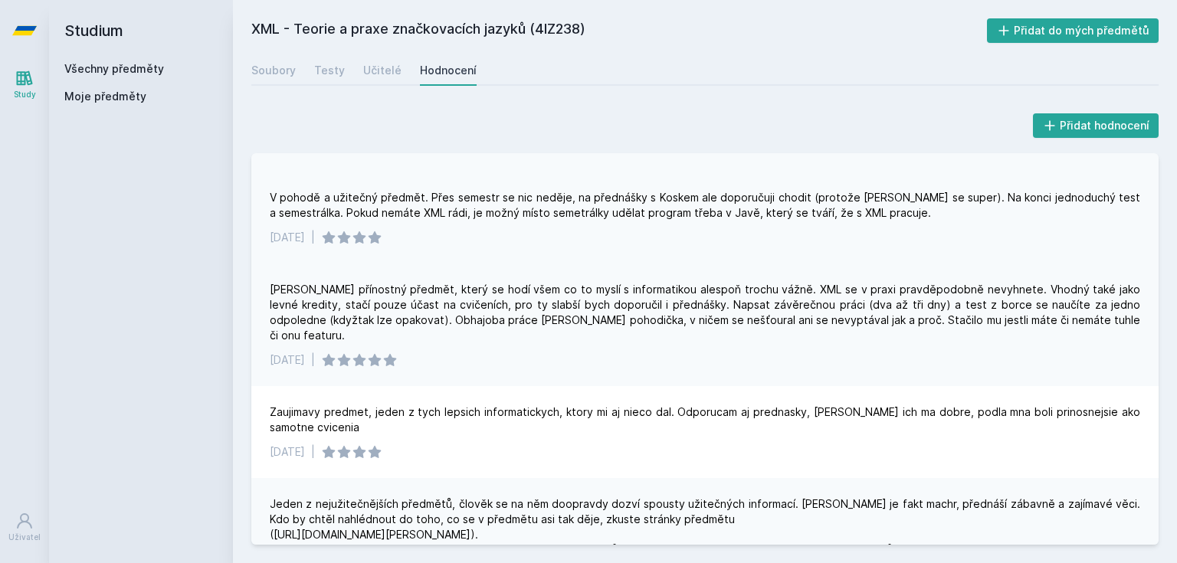
scroll to position [920, 0]
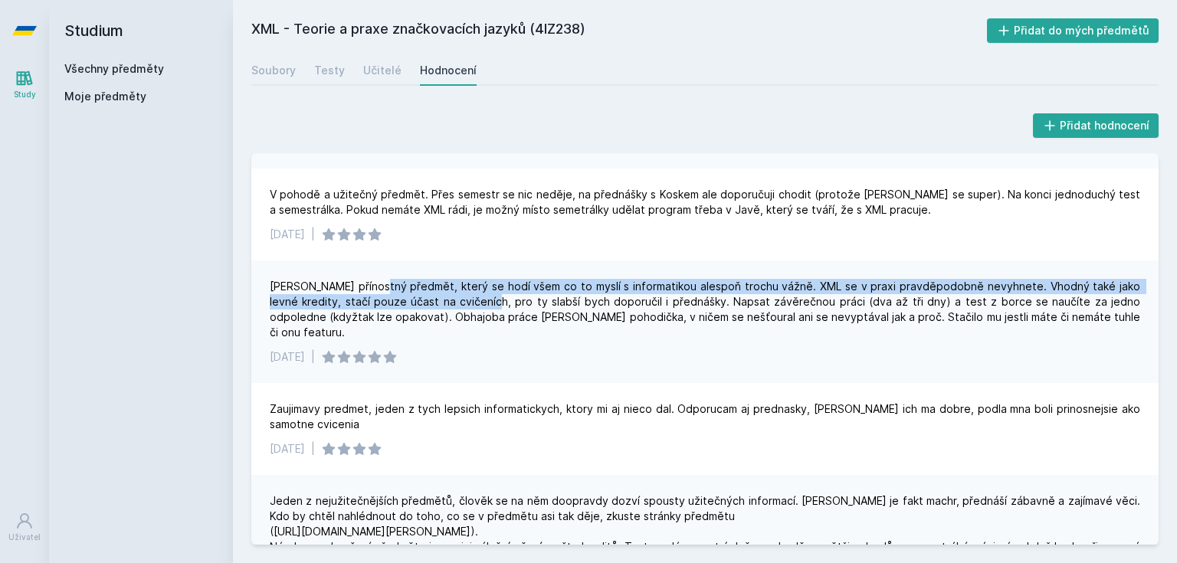
drag, startPoint x: 460, startPoint y: 285, endPoint x: 369, endPoint y: 262, distance: 93.3
click at [370, 262] on div "[PERSON_NAME] přínostný předmět, který se hodí všem co to myslí s informatikou …" at bounding box center [704, 322] width 907 height 123
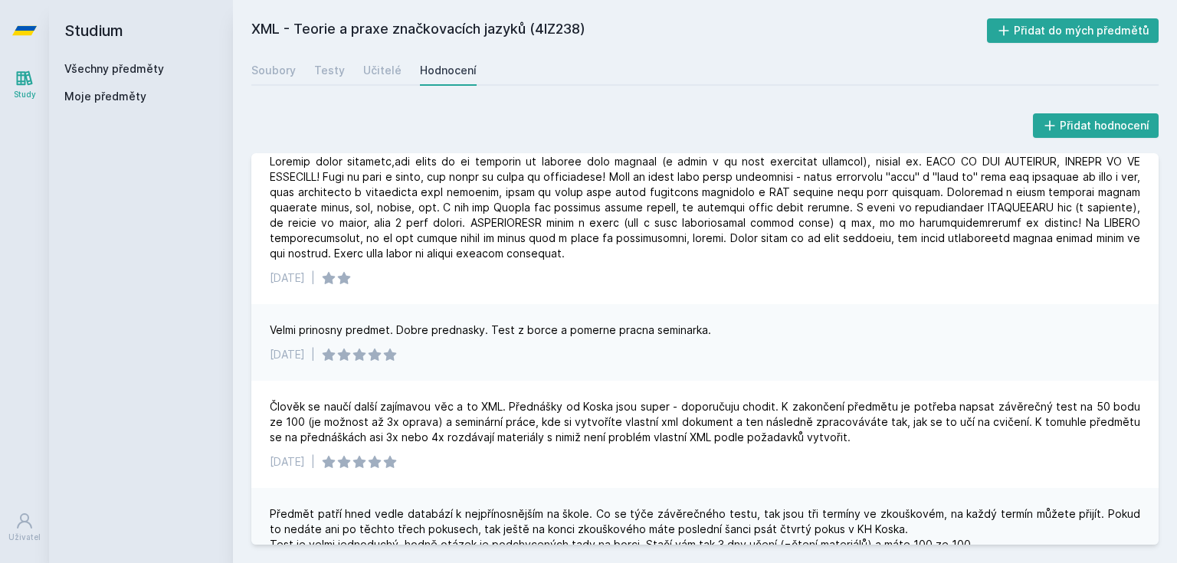
scroll to position [1410, 0]
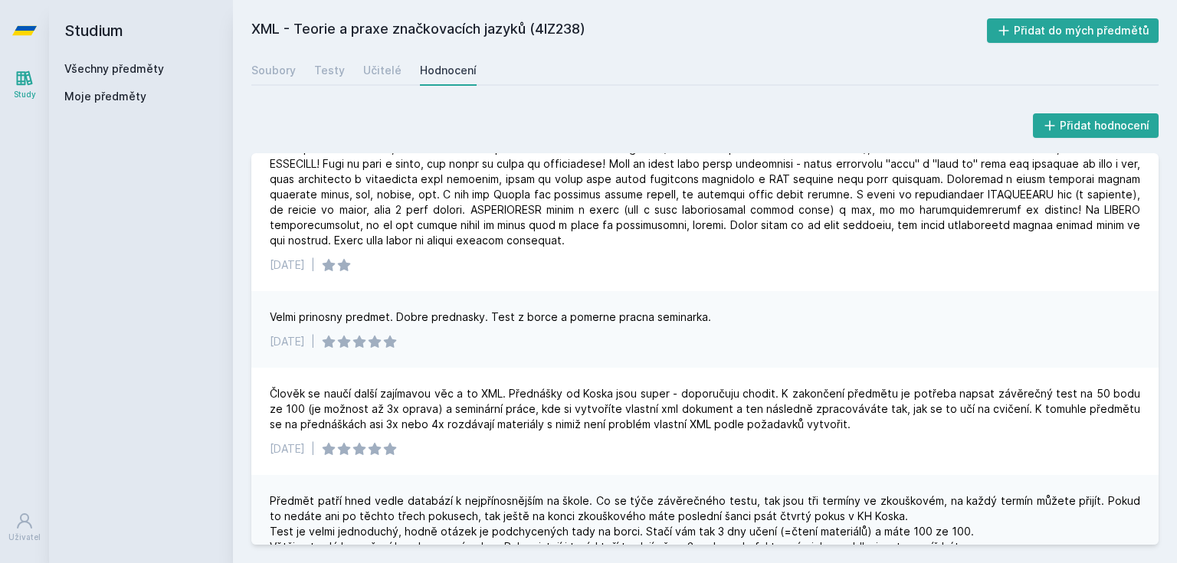
click at [228, 520] on div "Studium Všechny předměty Moje předměty" at bounding box center [141, 281] width 184 height 563
click at [153, 61] on div "Všechny předměty" at bounding box center [140, 68] width 153 height 15
click at [153, 67] on link "Všechny předměty" at bounding box center [114, 68] width 100 height 13
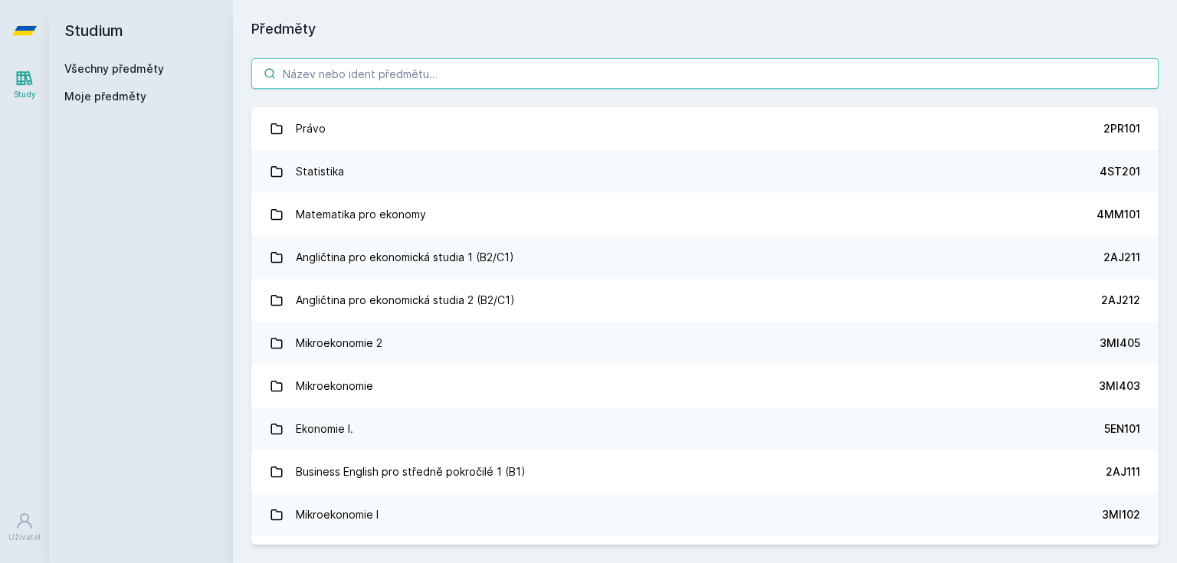
click at [339, 76] on input "search" at bounding box center [704, 73] width 907 height 31
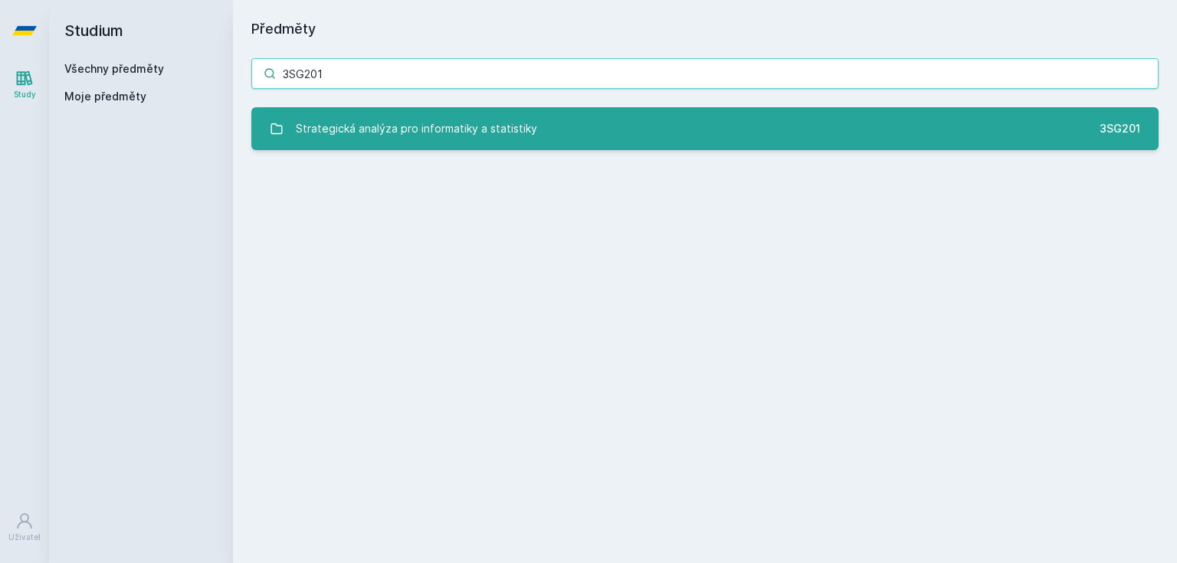
type input "3SG201"
click at [454, 147] on link "Strategická analýza pro informatiky a statistiky 3SG201" at bounding box center [704, 128] width 907 height 43
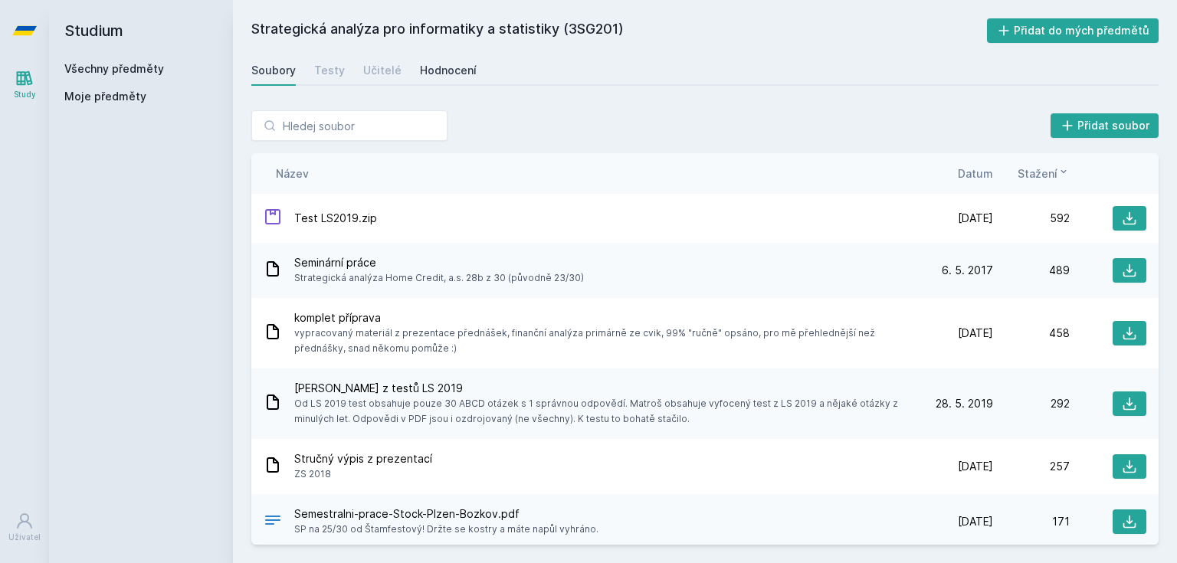
click at [445, 72] on div "Hodnocení" at bounding box center [448, 70] width 57 height 15
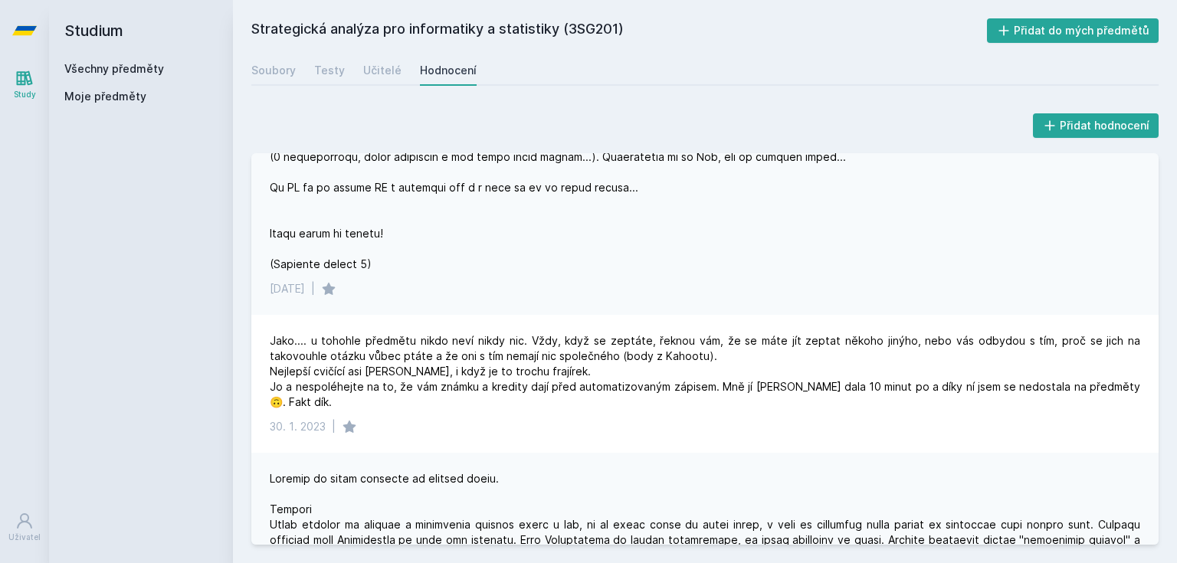
scroll to position [1288, 0]
